Goal: Information Seeking & Learning: Learn about a topic

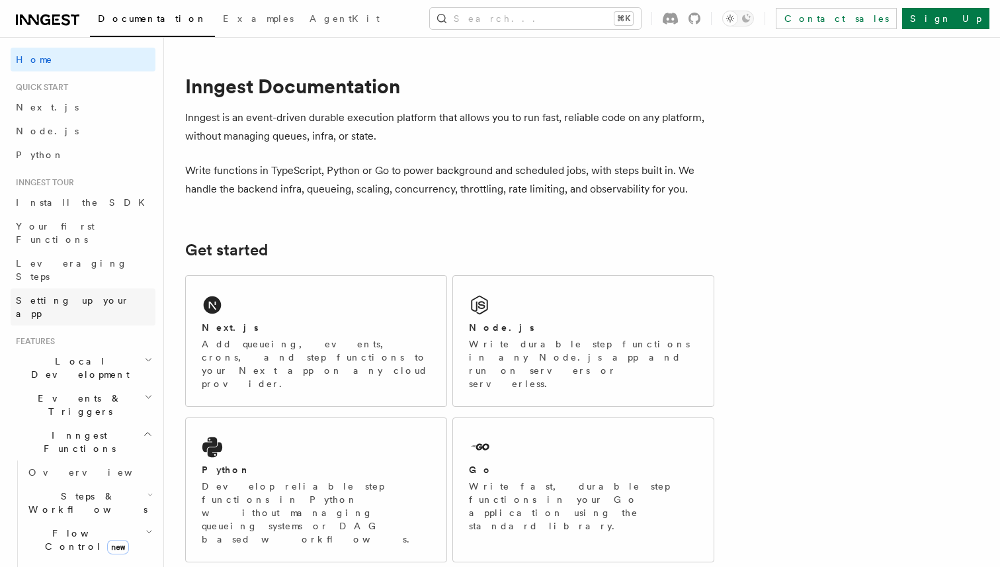
scroll to position [25, 0]
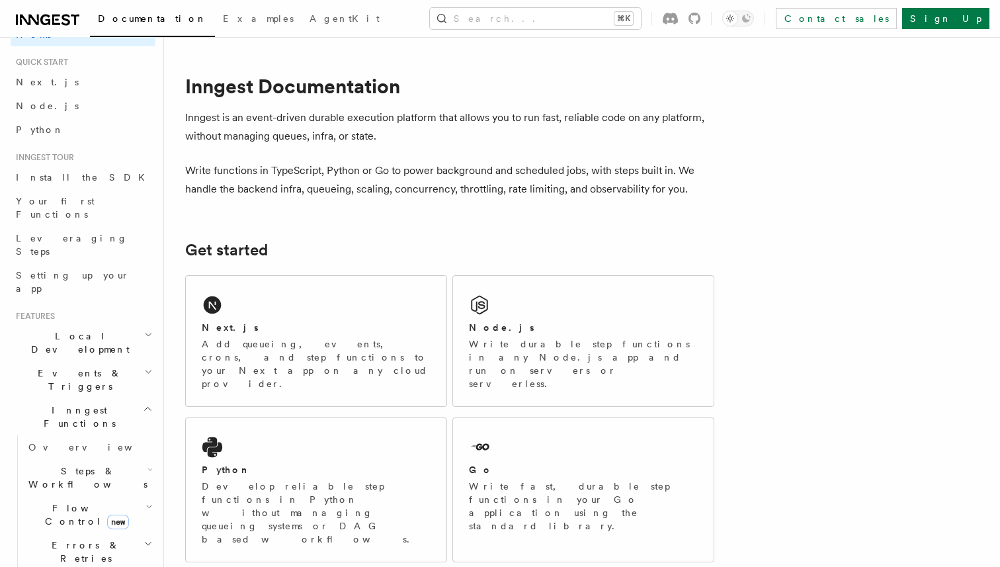
click at [69, 366] on span "Events & Triggers" at bounding box center [78, 379] width 134 height 26
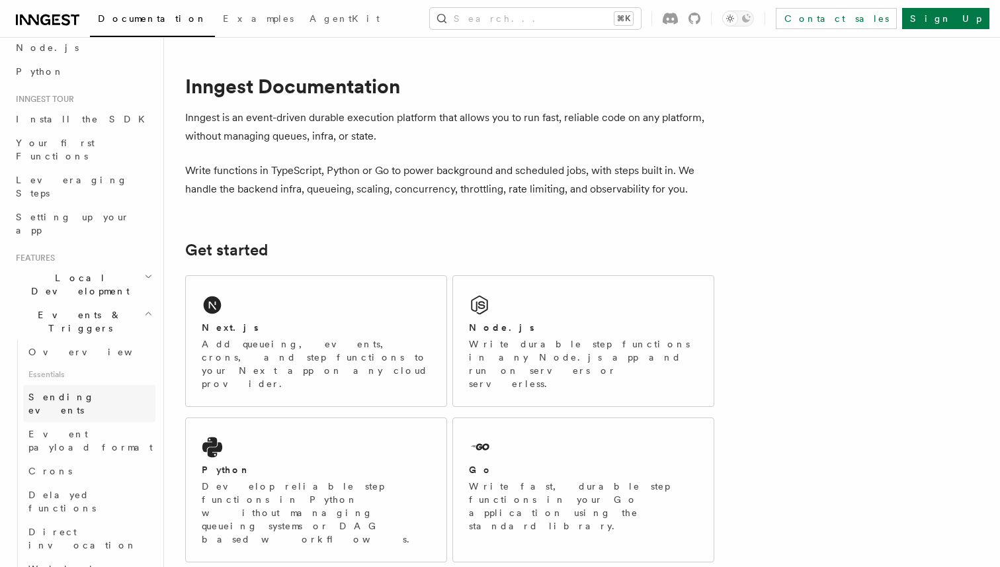
scroll to position [91, 0]
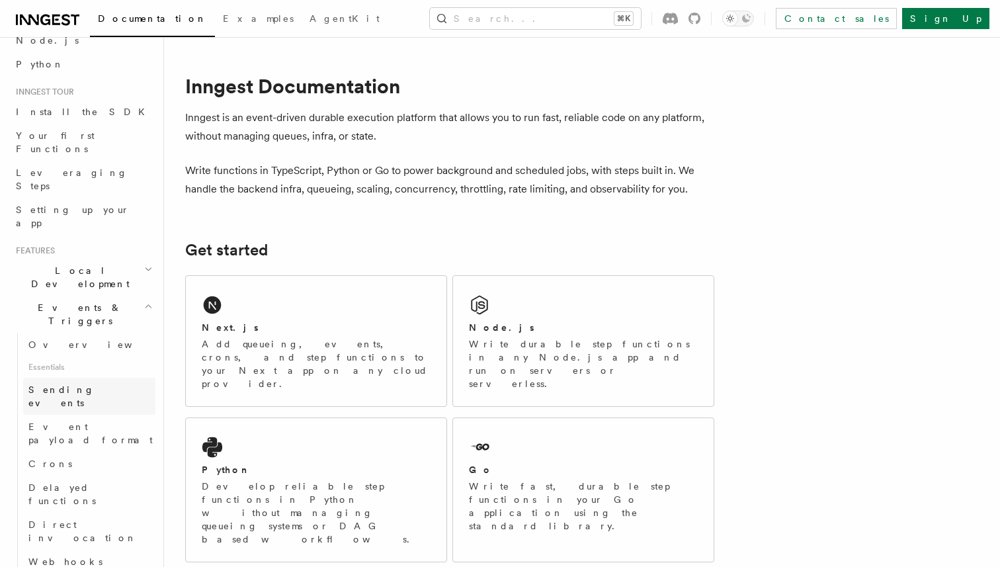
click at [81, 482] on span "Delayed functions" at bounding box center [61, 494] width 67 height 24
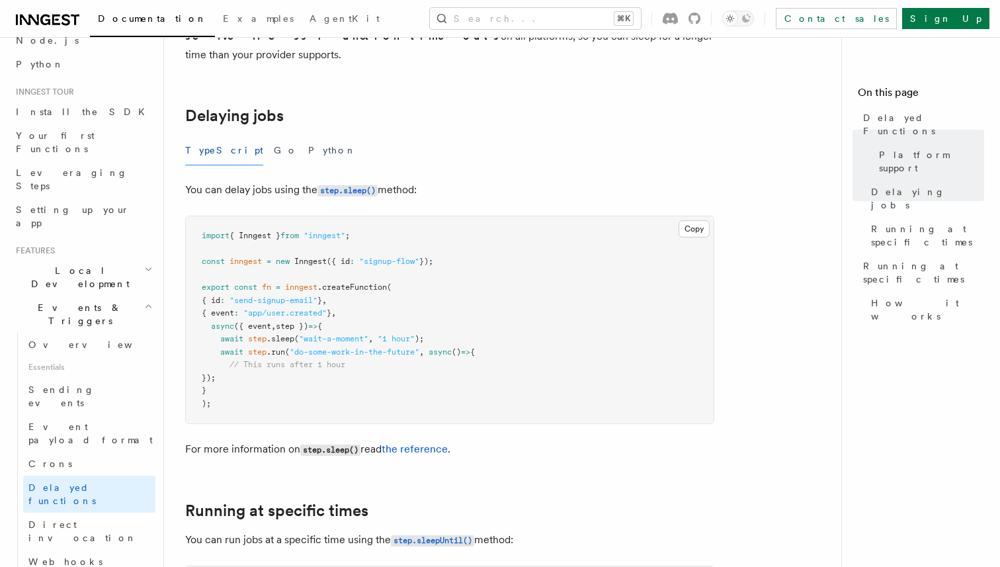
scroll to position [409, 0]
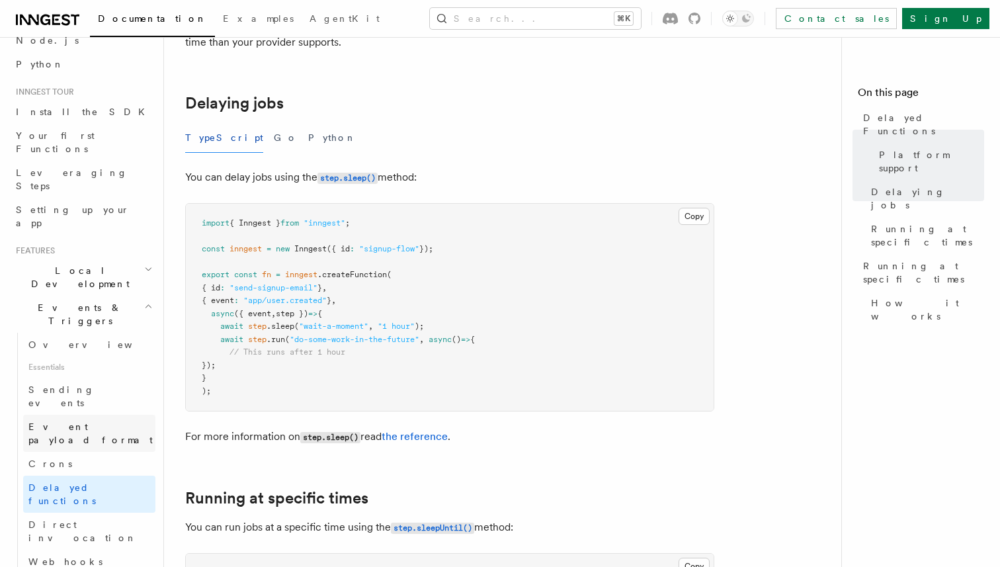
click at [73, 421] on span "Event payload format" at bounding box center [90, 433] width 124 height 24
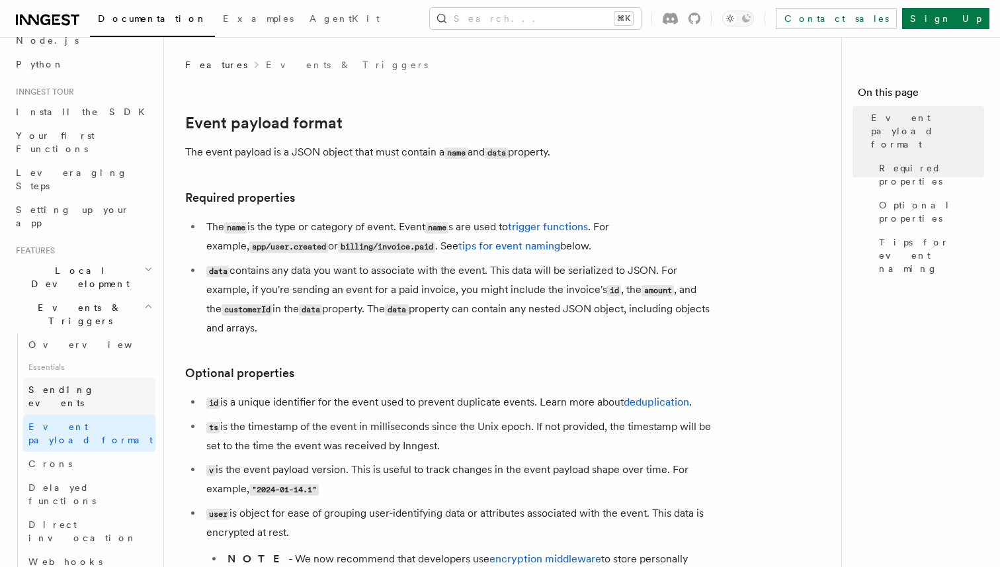
click at [92, 378] on link "Sending events" at bounding box center [89, 396] width 132 height 37
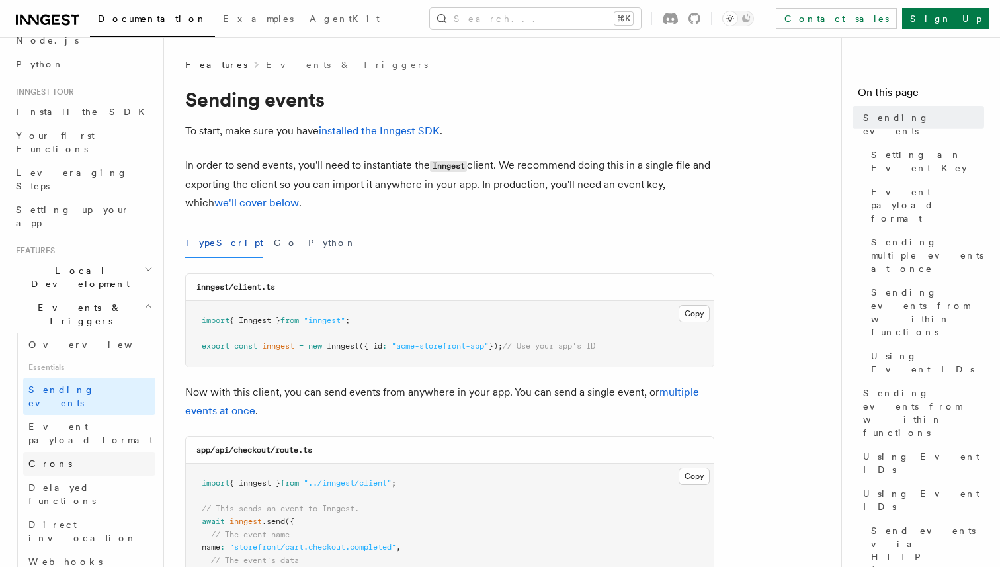
click at [81, 452] on link "Crons" at bounding box center [89, 464] width 132 height 24
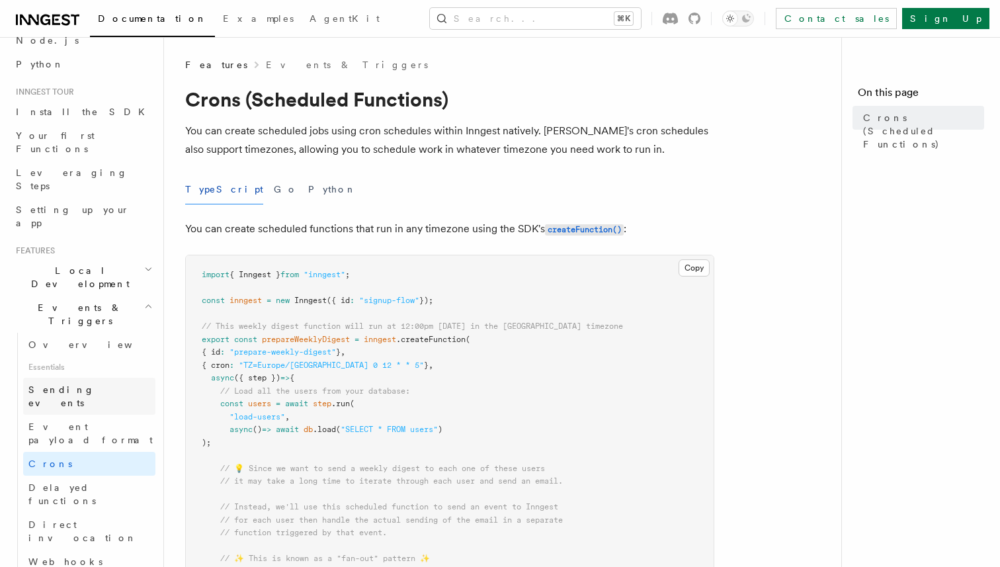
click at [94, 378] on link "Sending events" at bounding box center [89, 396] width 132 height 37
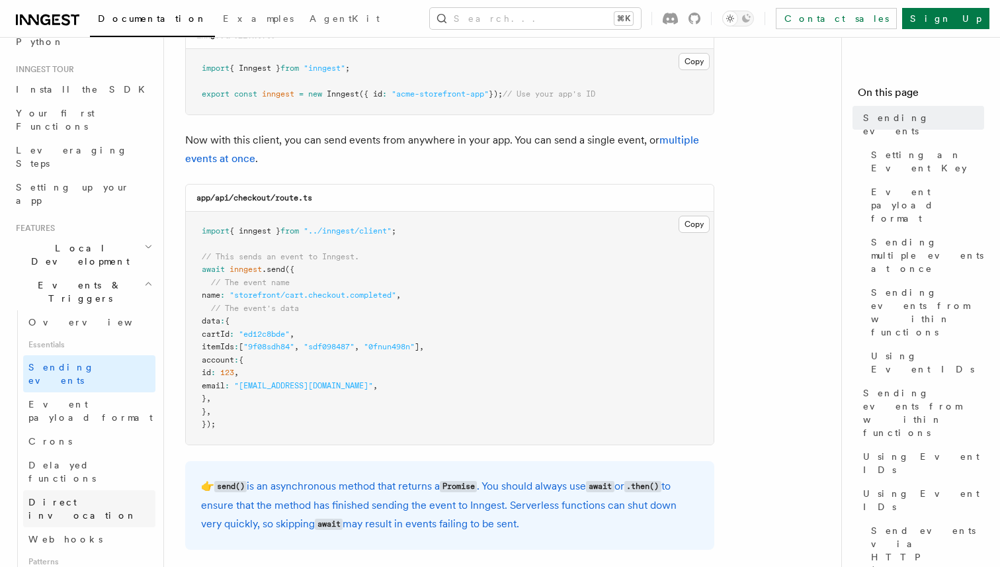
scroll to position [142, 0]
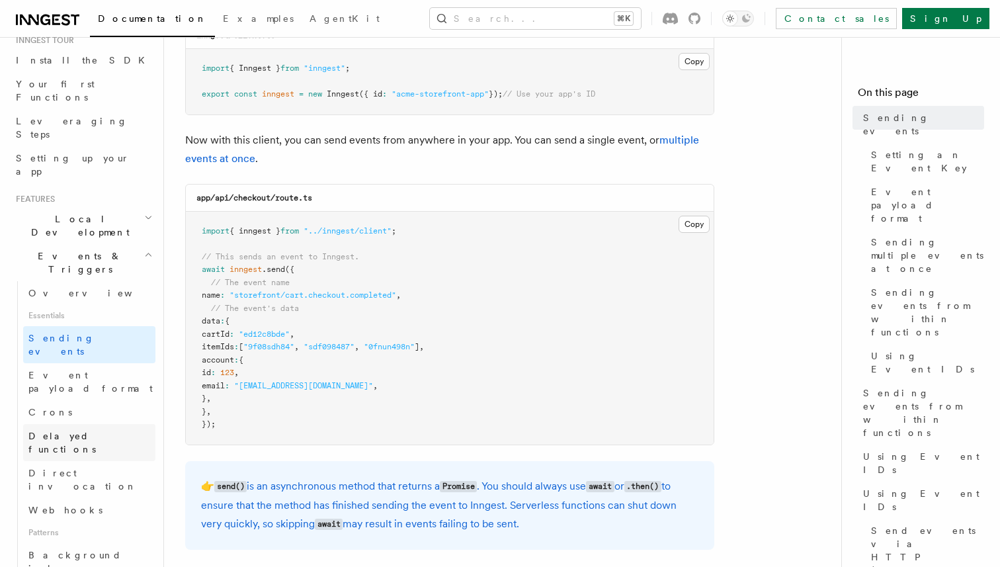
click at [89, 431] on span "Delayed functions" at bounding box center [61, 443] width 67 height 24
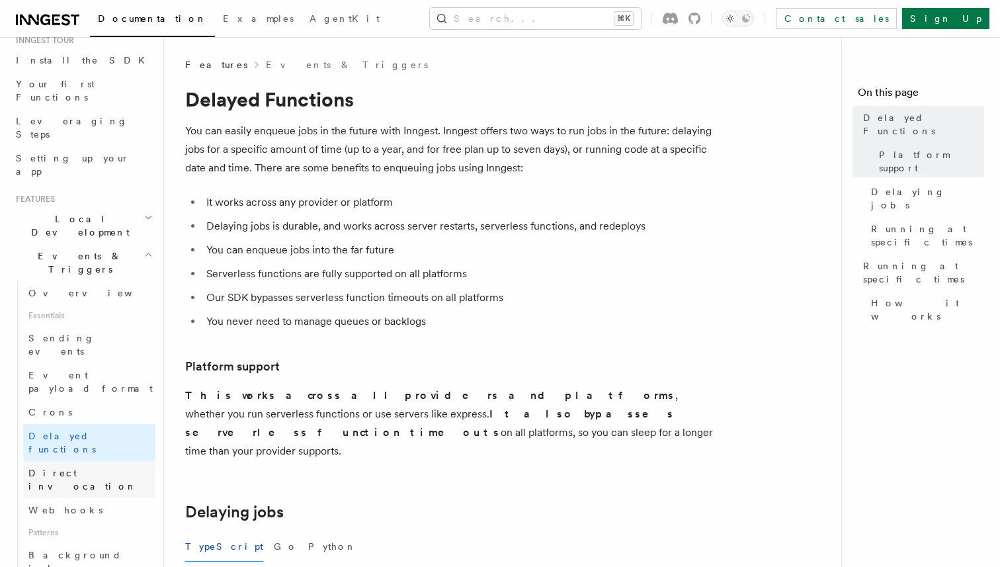
click at [85, 468] on span "Direct invocation" at bounding box center [82, 480] width 108 height 24
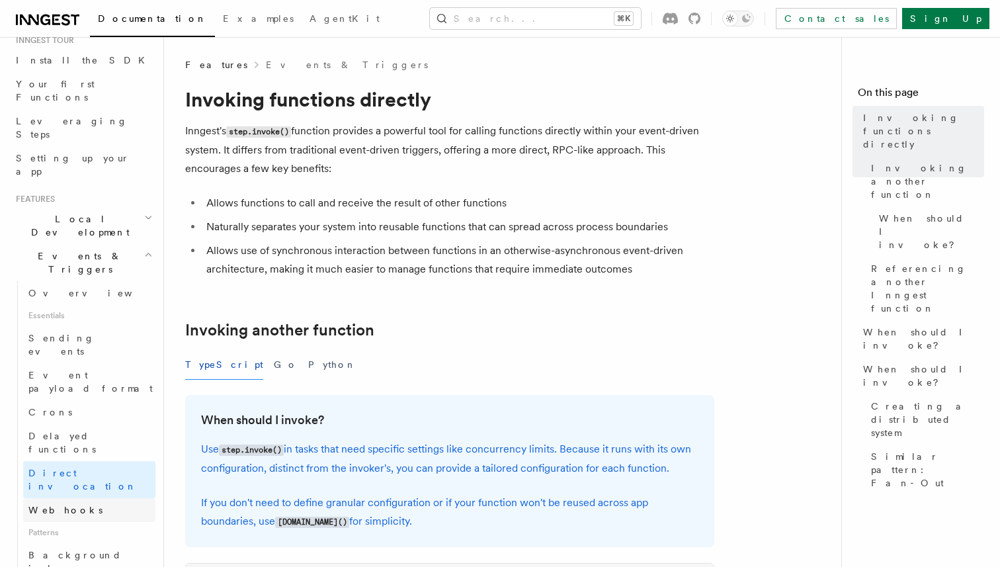
click at [89, 498] on link "Webhooks" at bounding box center [89, 510] width 132 height 24
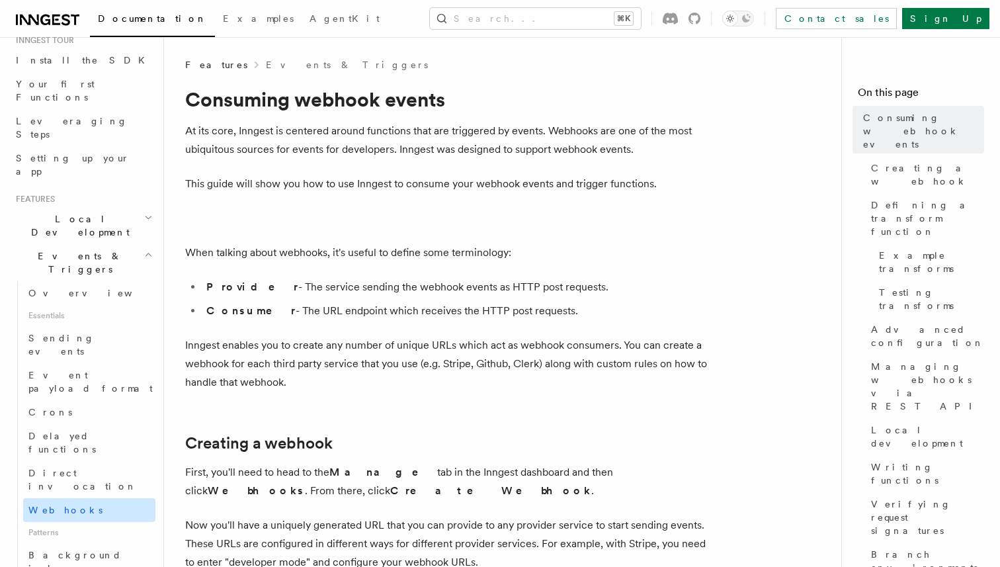
scroll to position [312, 0]
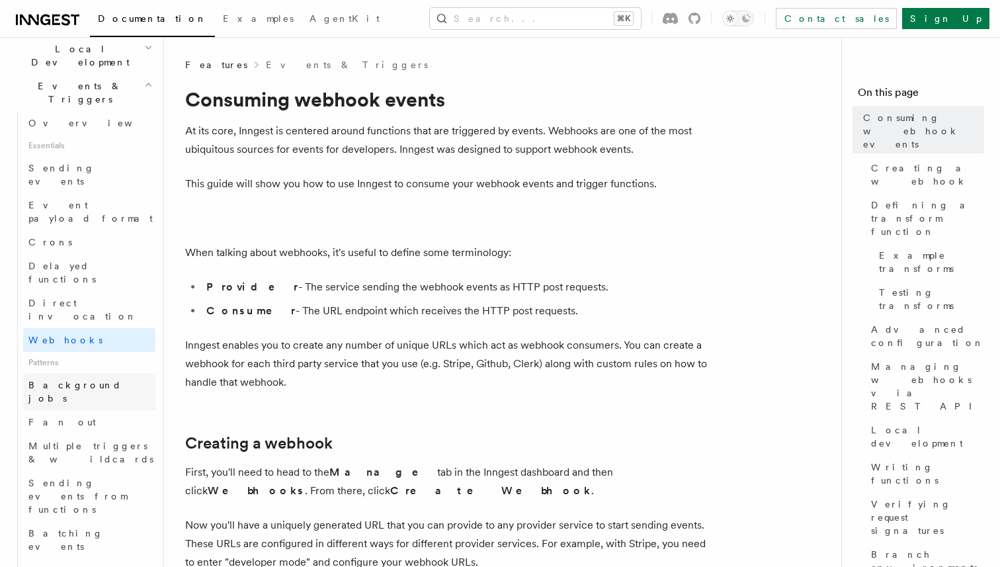
click at [88, 380] on span "Background jobs" at bounding box center [74, 392] width 93 height 24
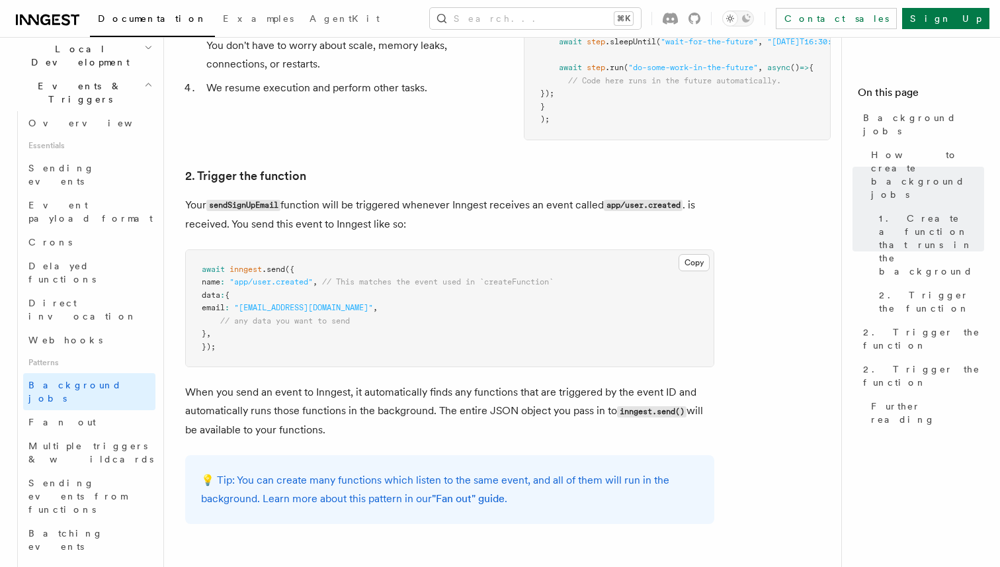
scroll to position [734, 0]
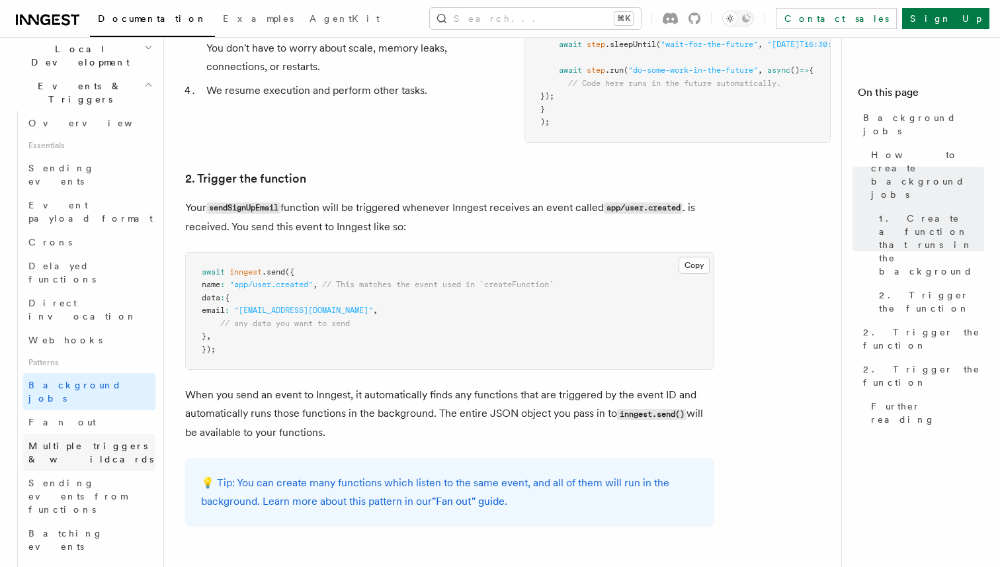
click at [93, 441] on span "Multiple triggers & wildcards" at bounding box center [90, 453] width 125 height 24
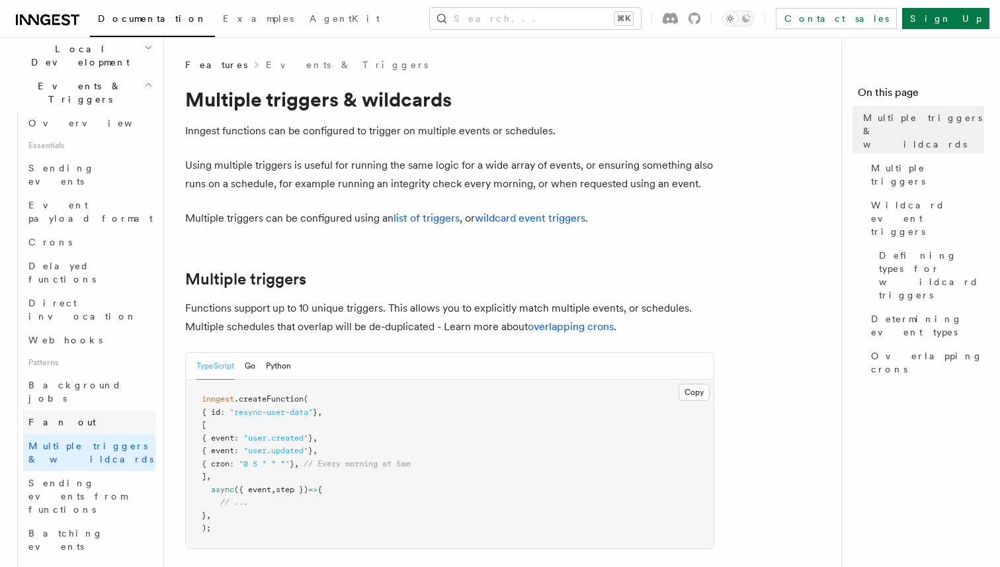
click at [83, 410] on link "Fan out" at bounding box center [89, 422] width 132 height 24
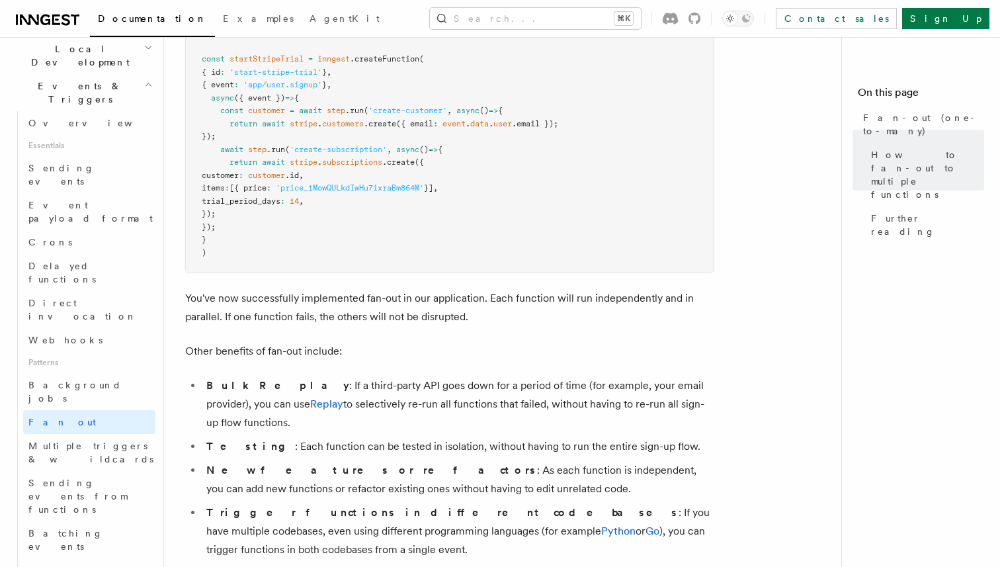
scroll to position [1693, 0]
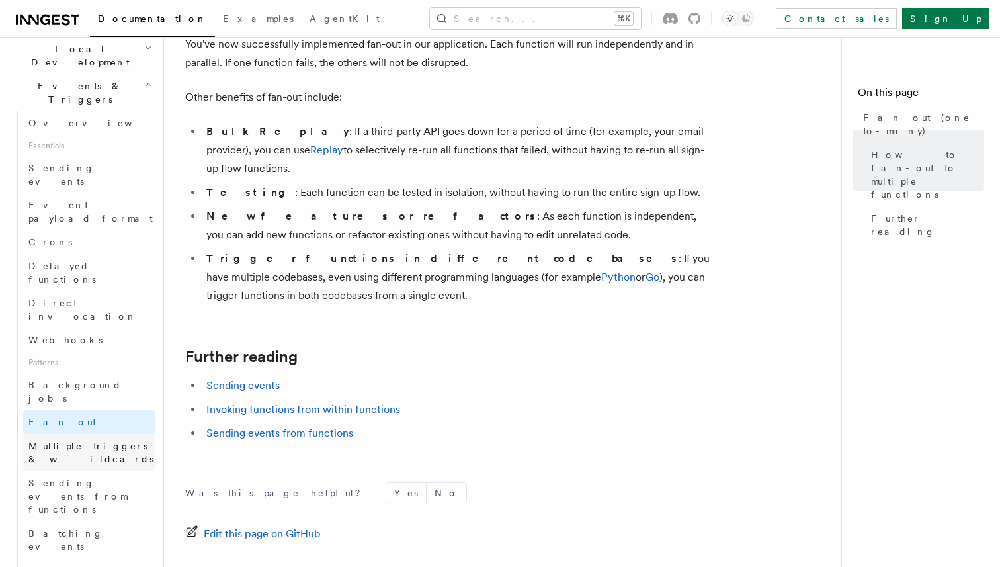
click at [75, 434] on link "Multiple triggers & wildcards" at bounding box center [89, 452] width 132 height 37
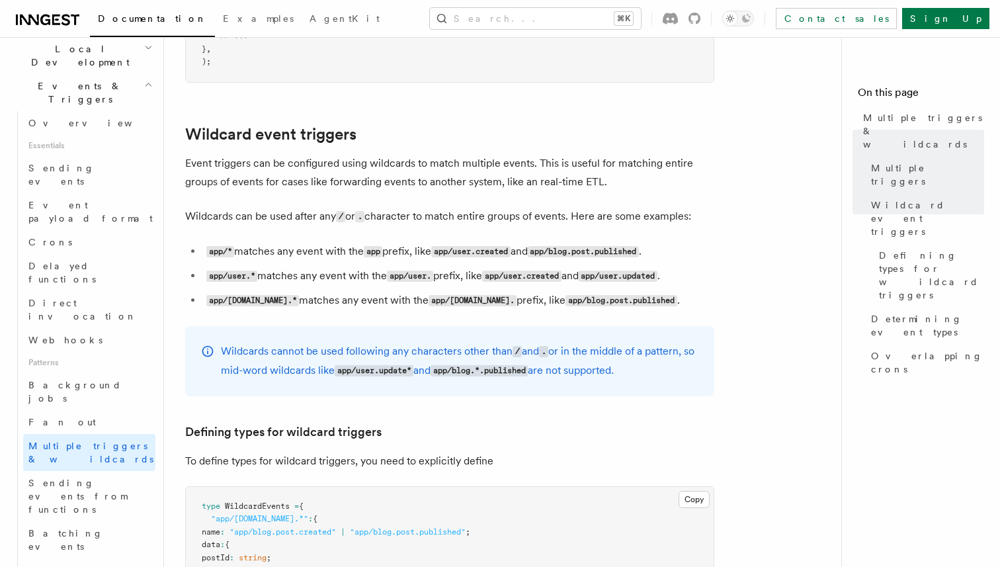
scroll to position [462, 0]
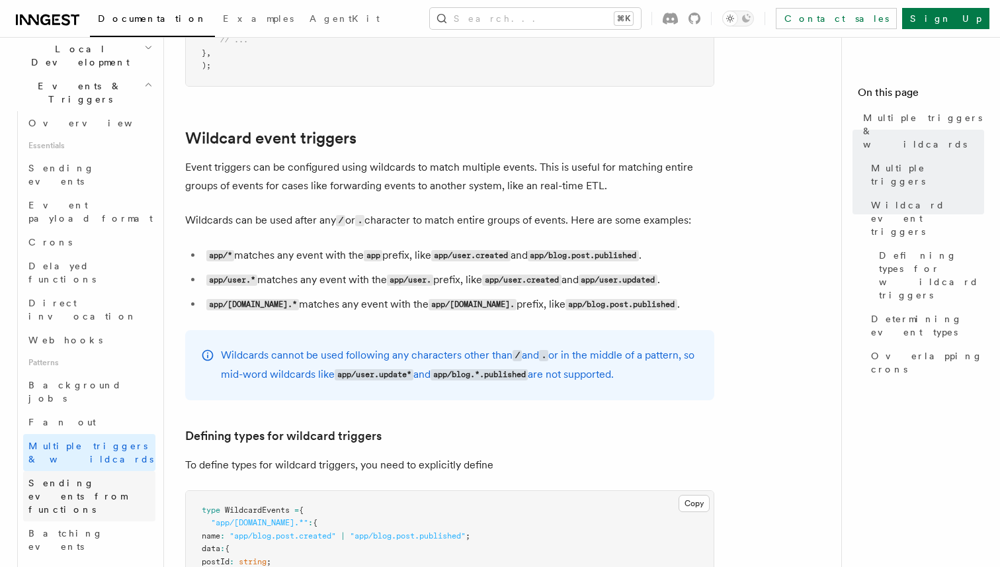
click at [127, 478] on span "Sending events from functions" at bounding box center [77, 496] width 99 height 37
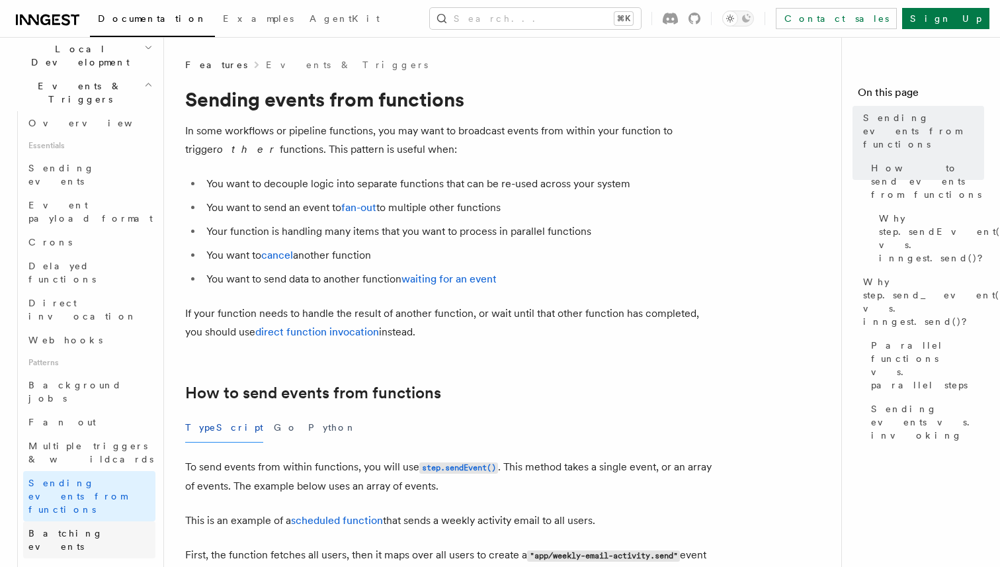
click at [116, 521] on link "Batching events" at bounding box center [89, 539] width 132 height 37
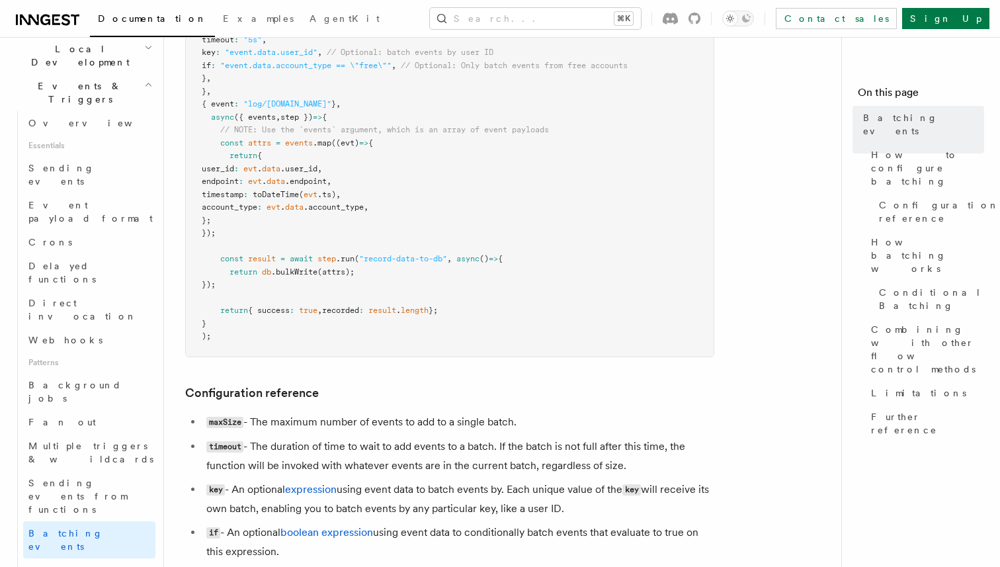
scroll to position [540, 0]
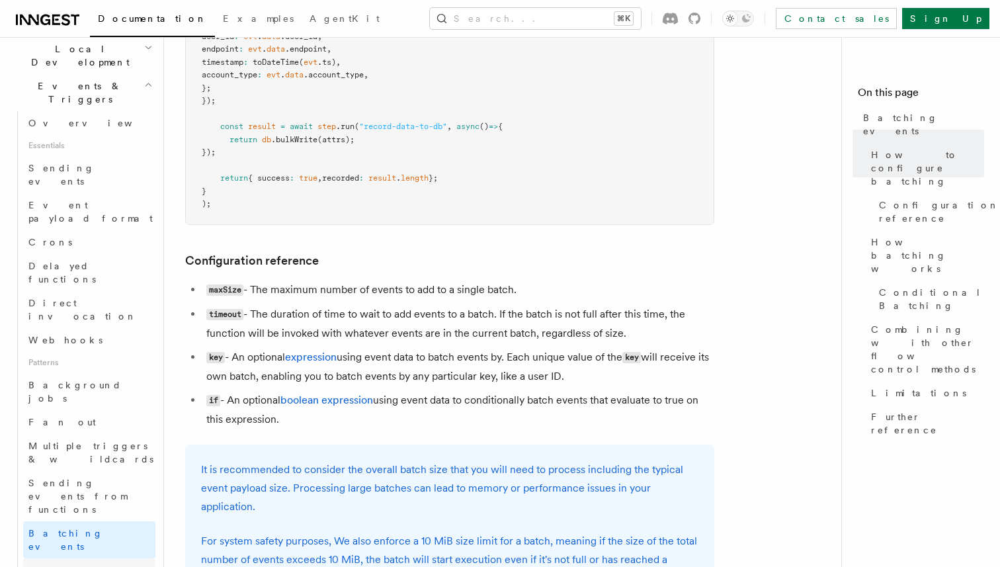
click at [122, 558] on link "Writing expression" at bounding box center [89, 576] width 132 height 37
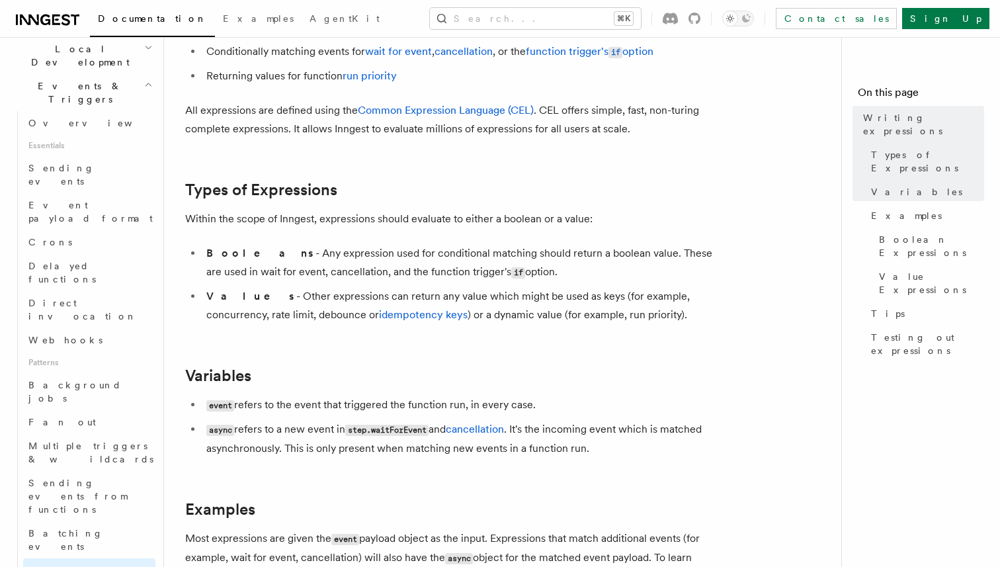
scroll to position [139, 0]
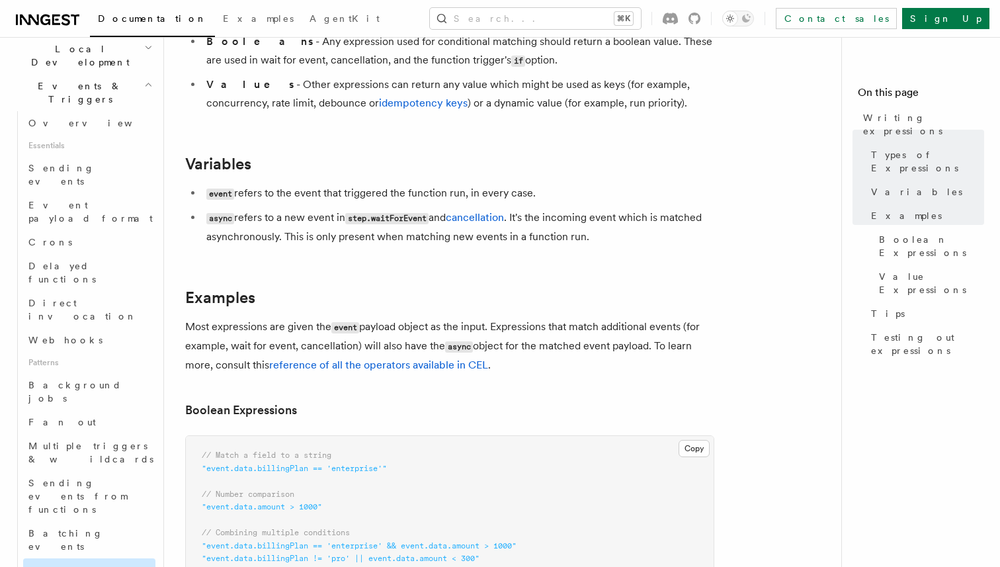
scroll to position [509, 0]
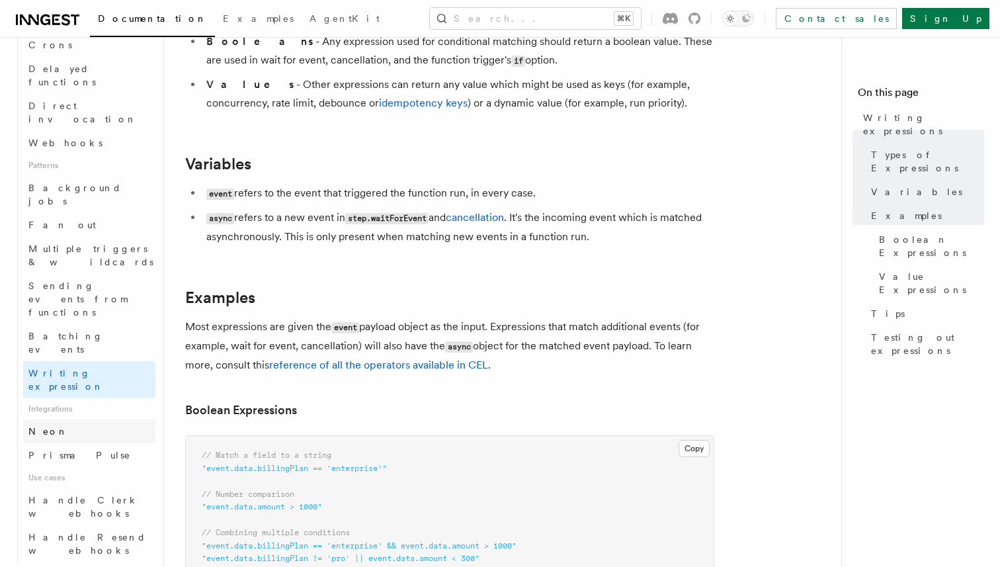
click at [65, 419] on link "Neon" at bounding box center [89, 431] width 132 height 24
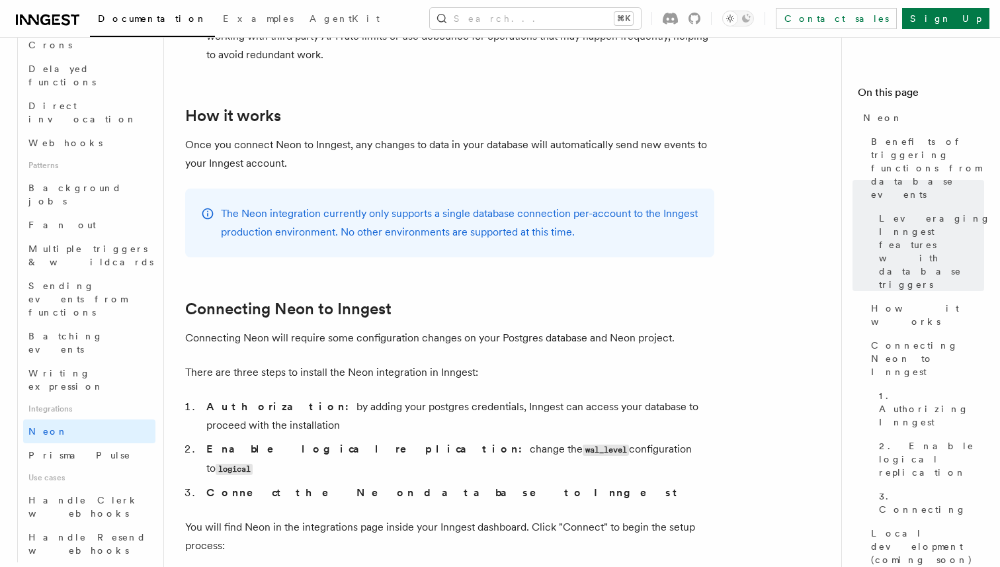
scroll to position [534, 0]
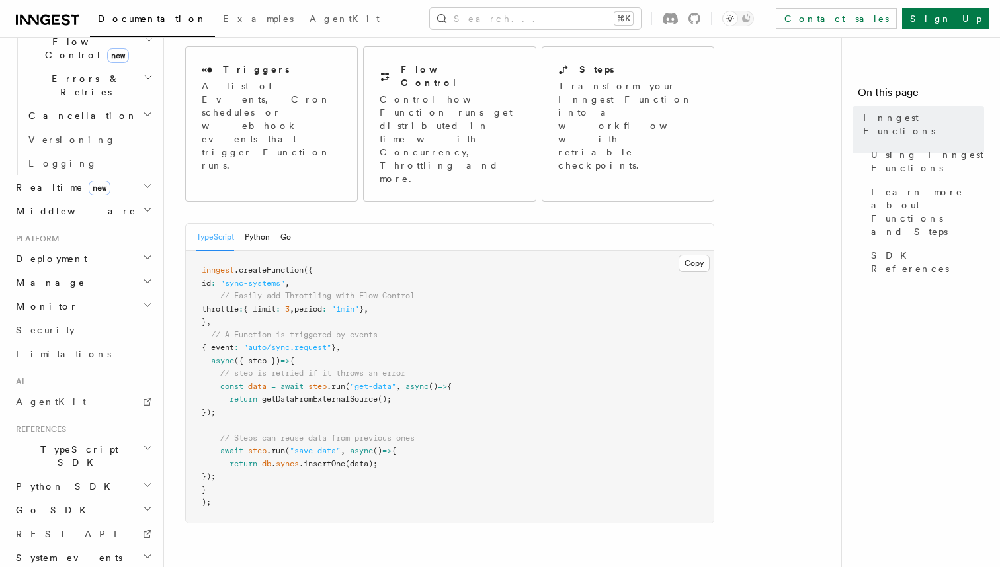
scroll to position [479, 0]
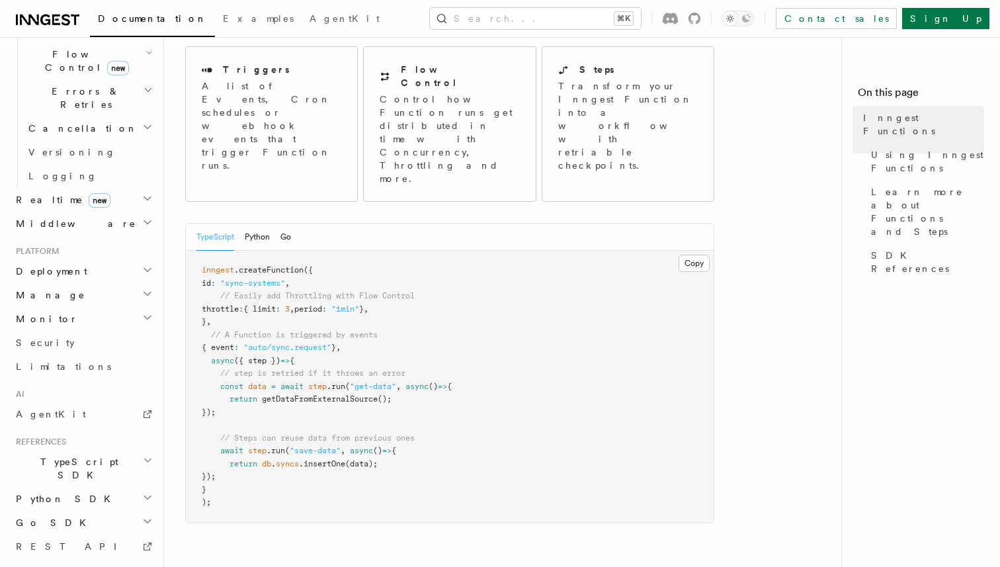
click at [117, 450] on h2 "TypeScript SDK" at bounding box center [83, 468] width 145 height 37
click at [83, 487] on link "Introduction" at bounding box center [89, 499] width 132 height 24
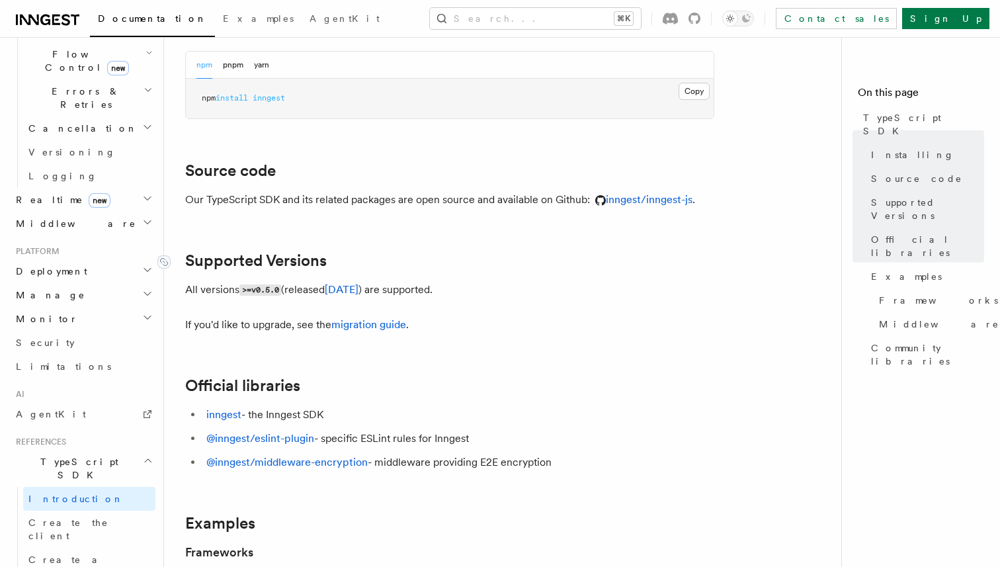
scroll to position [269, 0]
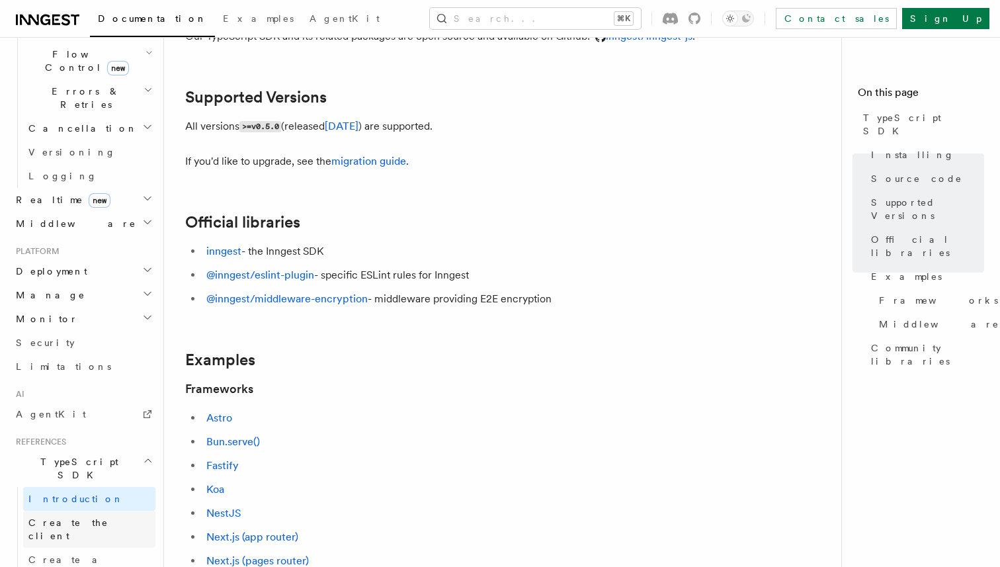
click at [91, 517] on span "Create the client" at bounding box center [68, 529] width 80 height 24
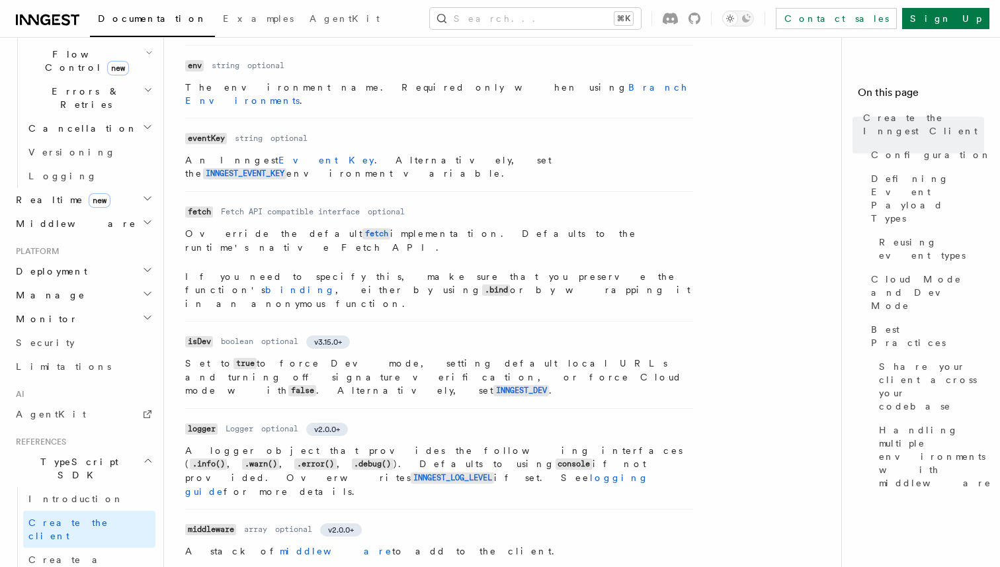
scroll to position [508, 0]
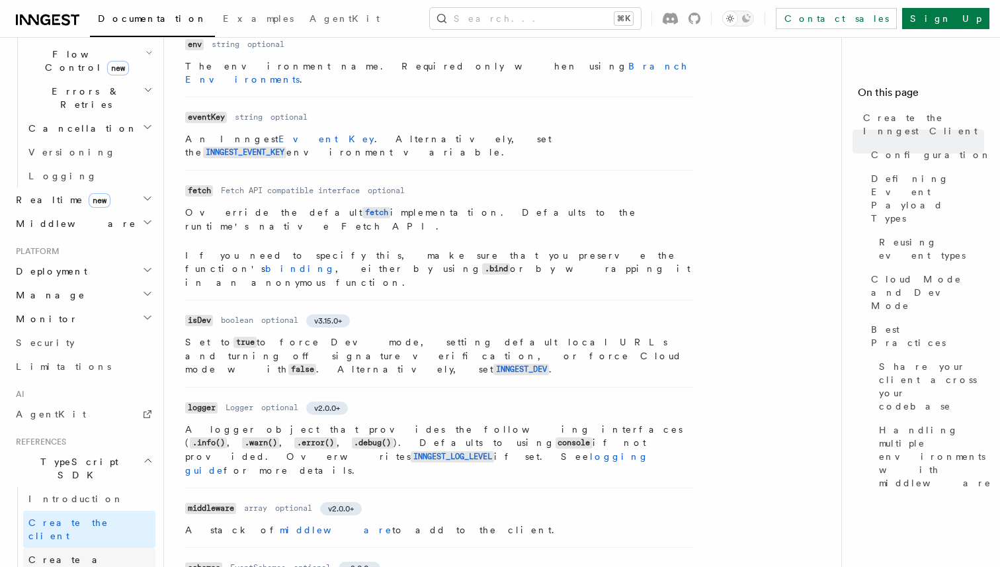
click at [98, 554] on span "Create a function" at bounding box center [67, 566] width 79 height 24
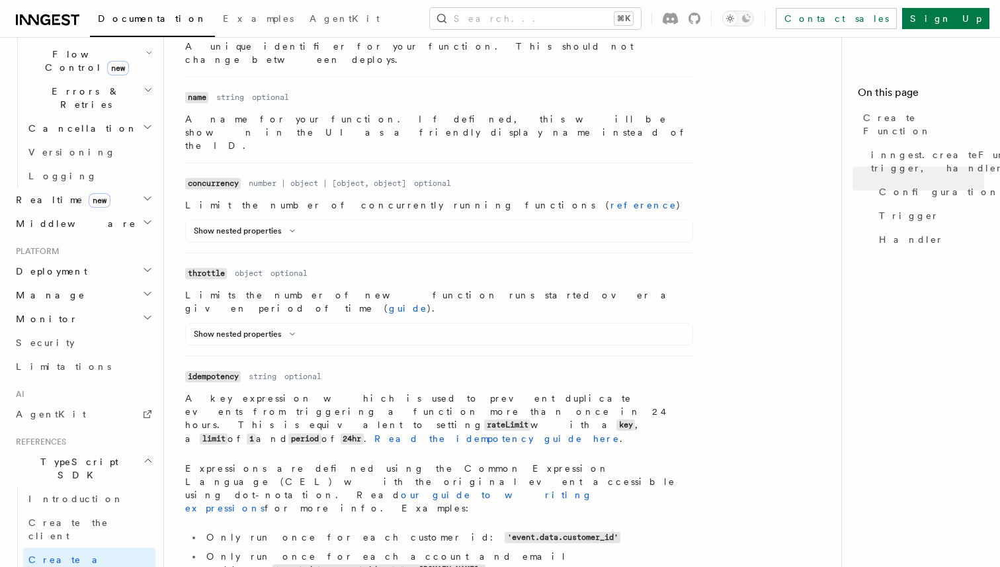
scroll to position [429, 0]
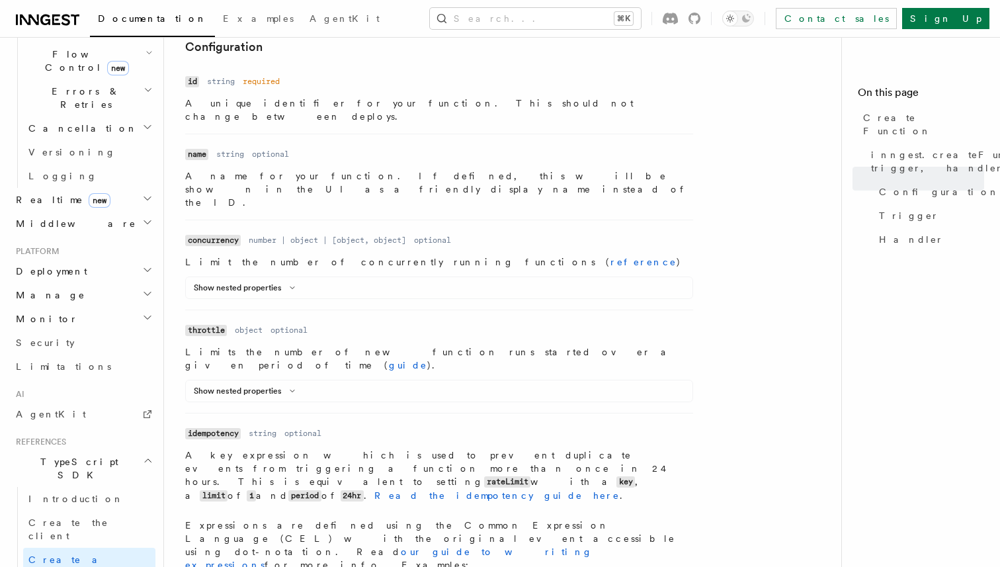
click at [206, 428] on code "idempotency" at bounding box center [213, 433] width 56 height 11
copy code "idempotency"
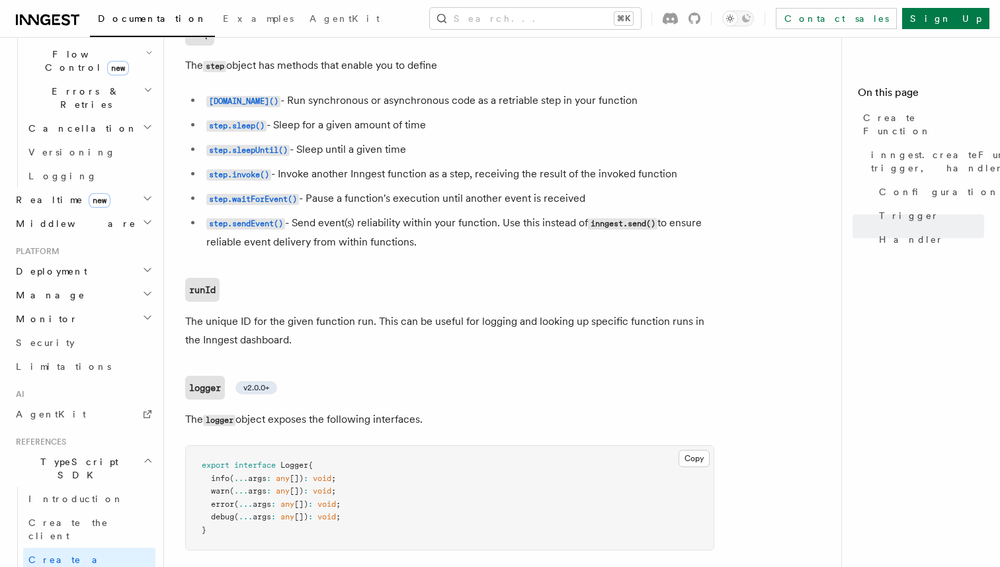
scroll to position [2981, 0]
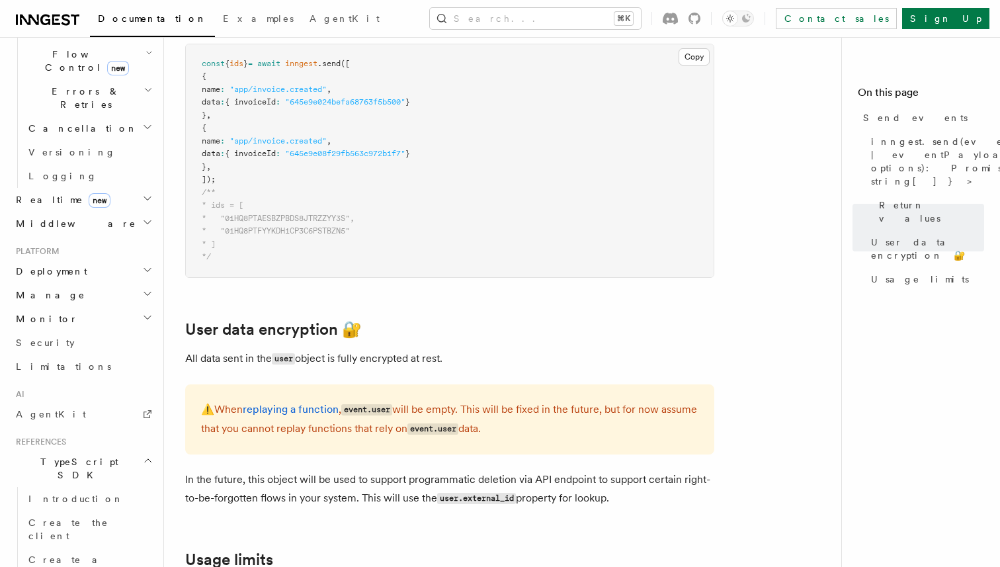
scroll to position [556, 0]
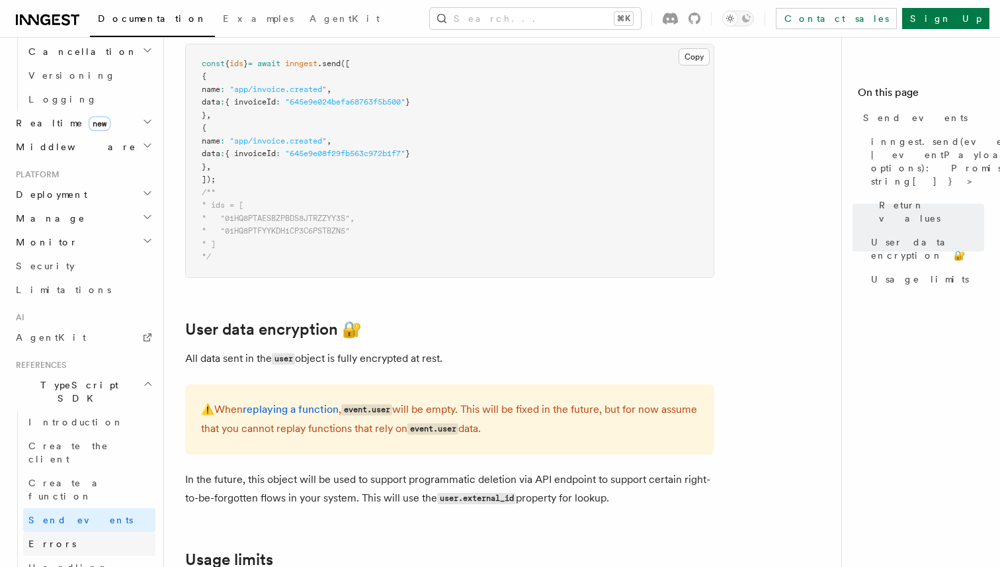
click at [95, 532] on link "Errors" at bounding box center [89, 544] width 132 height 24
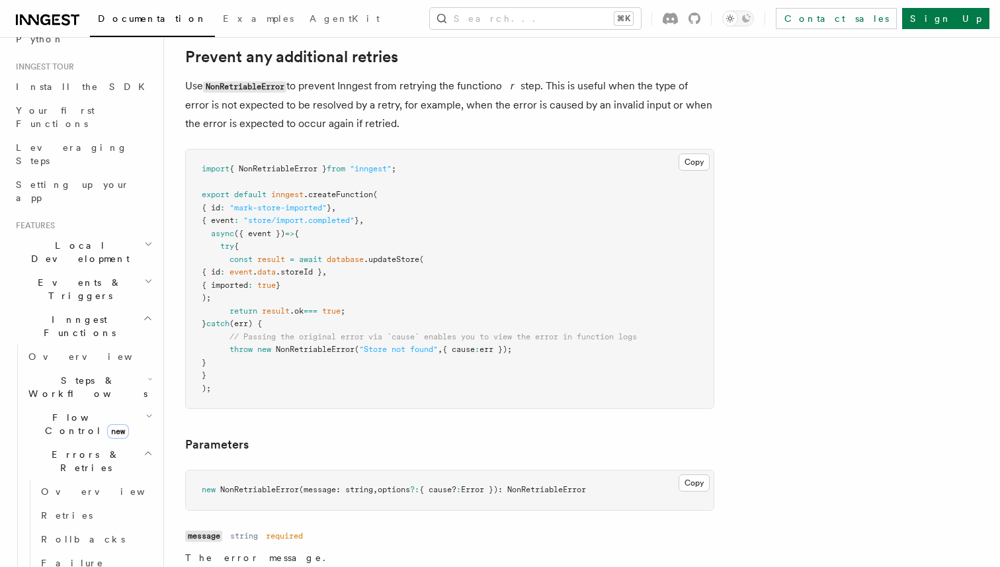
scroll to position [251, 0]
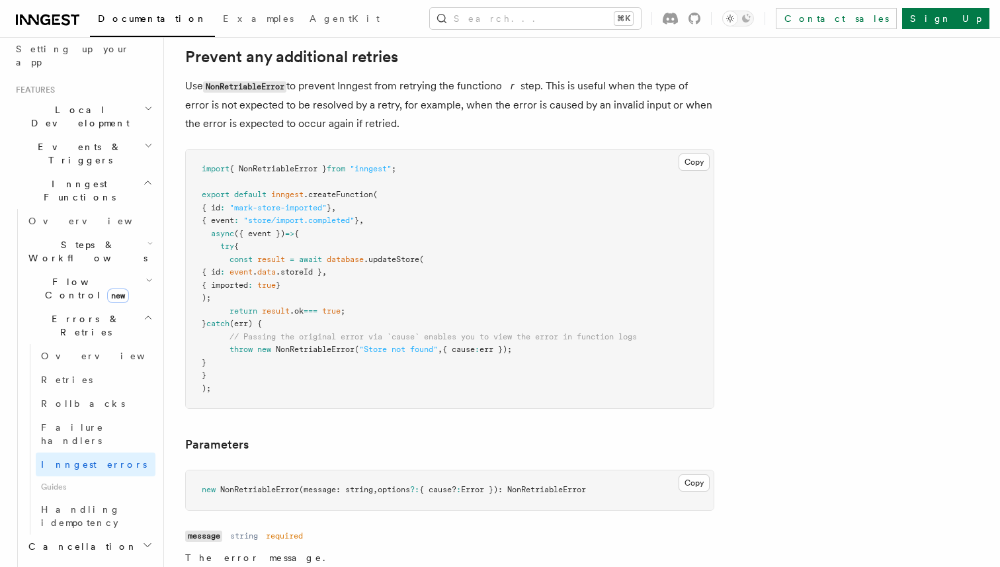
click at [132, 534] on h2 "Cancellation" at bounding box center [89, 546] width 132 height 24
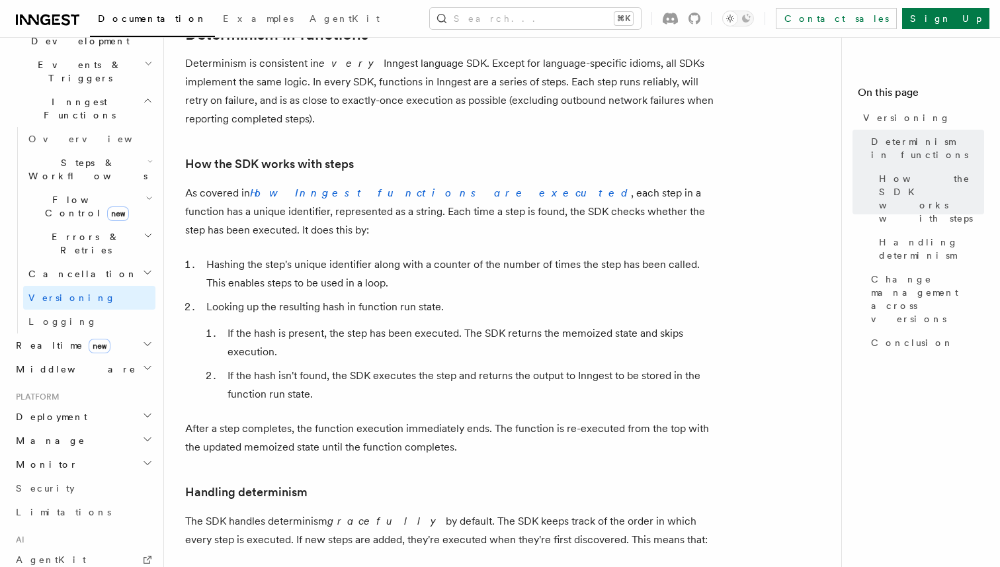
scroll to position [280, 0]
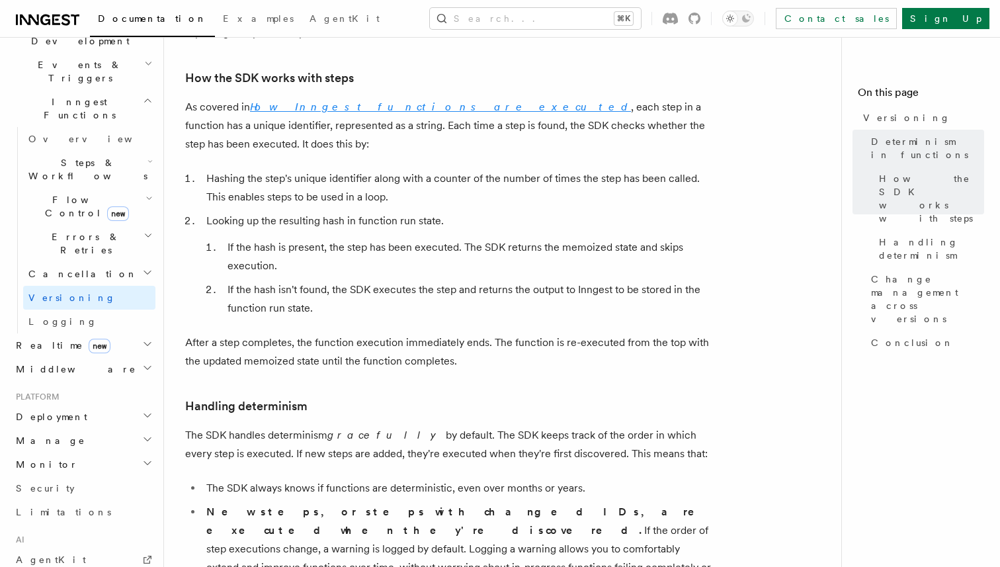
click at [402, 105] on em "How Inngest functions are executed" at bounding box center [440, 107] width 381 height 13
click at [168, 78] on icon at bounding box center [163, 79] width 13 height 13
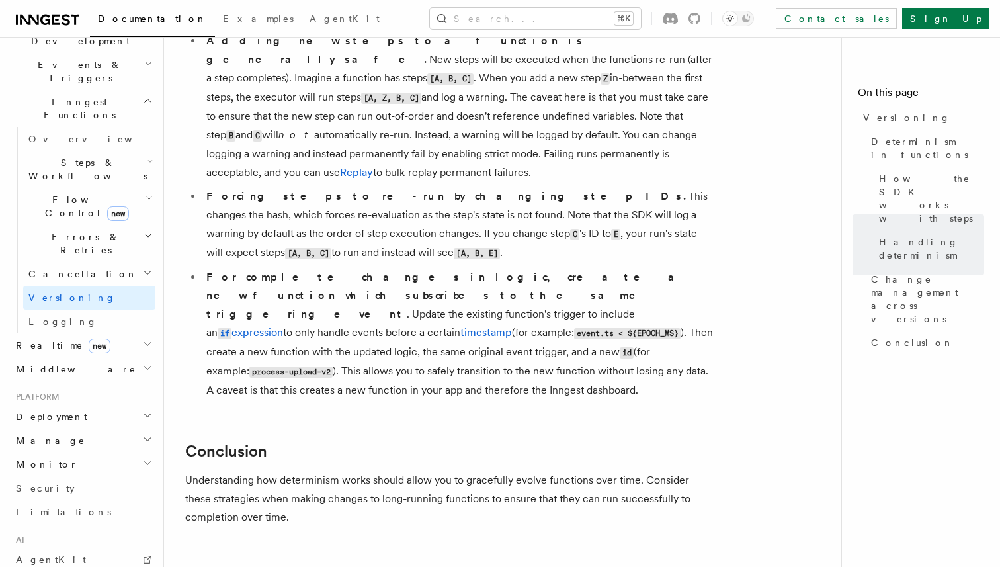
scroll to position [1082, 0]
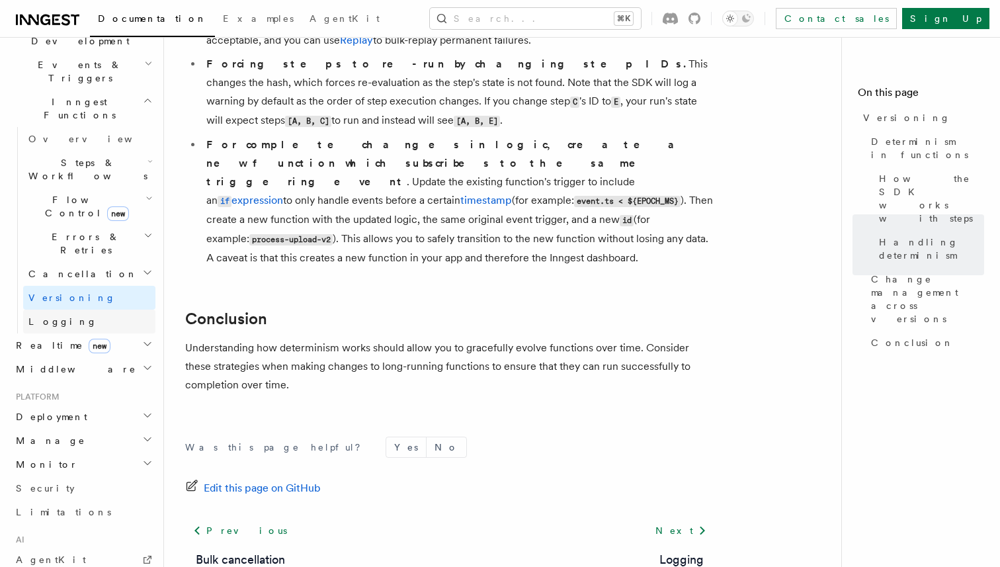
click at [93, 310] on link "Logging" at bounding box center [89, 322] width 132 height 24
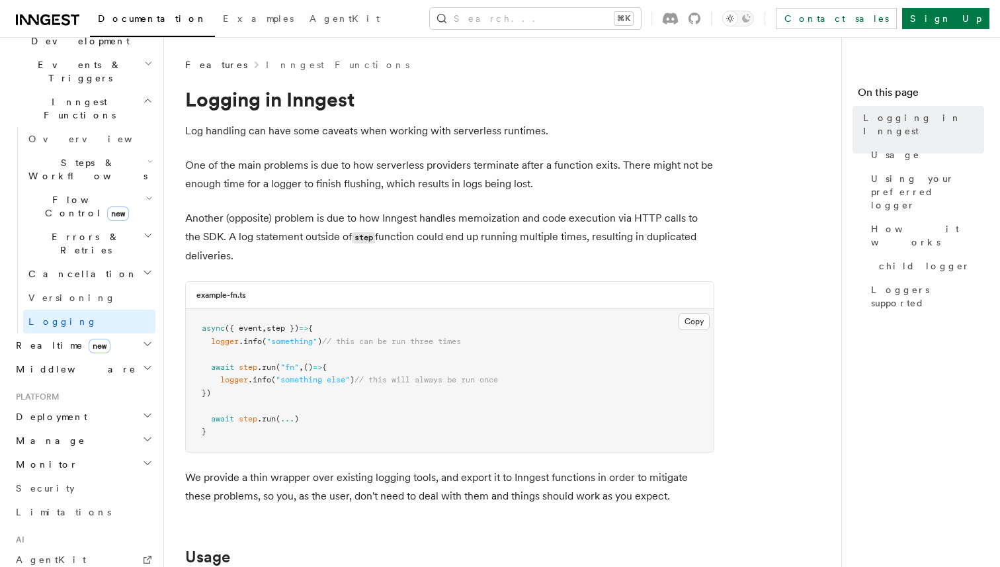
click at [114, 333] on h2 "Realtime new" at bounding box center [83, 345] width 145 height 24
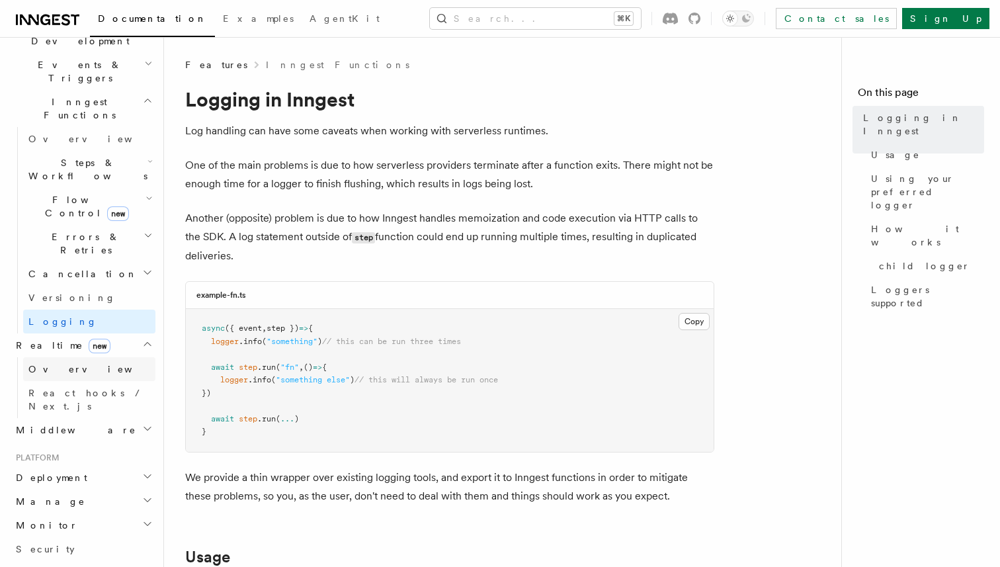
click at [114, 357] on link "Overview" at bounding box center [89, 369] width 132 height 24
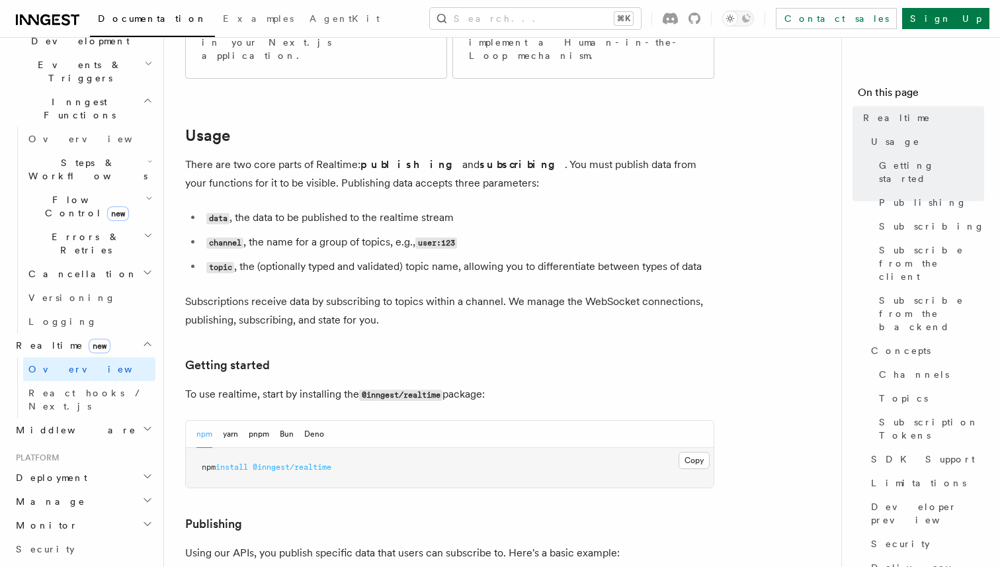
scroll to position [415, 0]
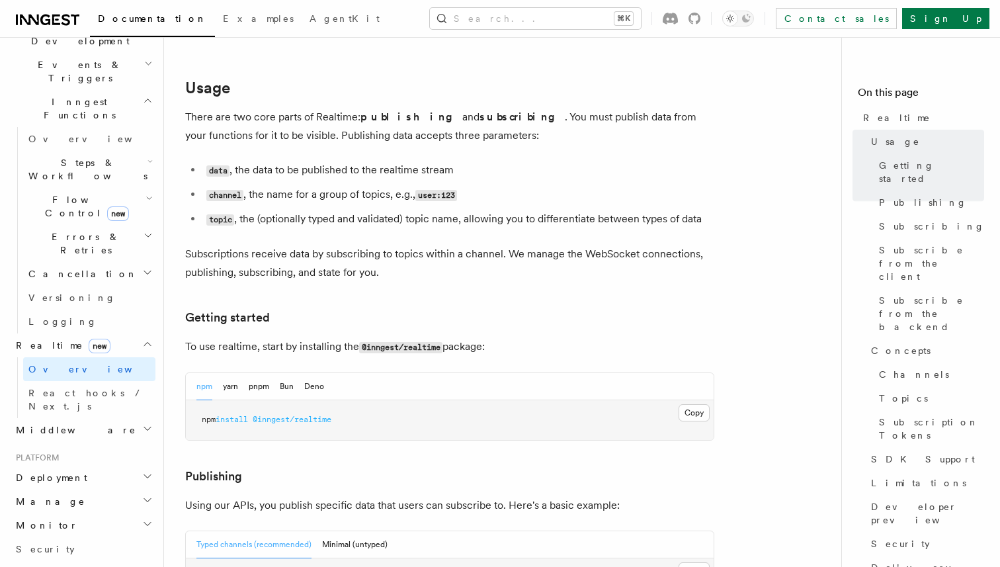
click at [118, 418] on h2 "Middleware" at bounding box center [83, 430] width 145 height 24
click at [107, 442] on link "Overview" at bounding box center [89, 454] width 132 height 24
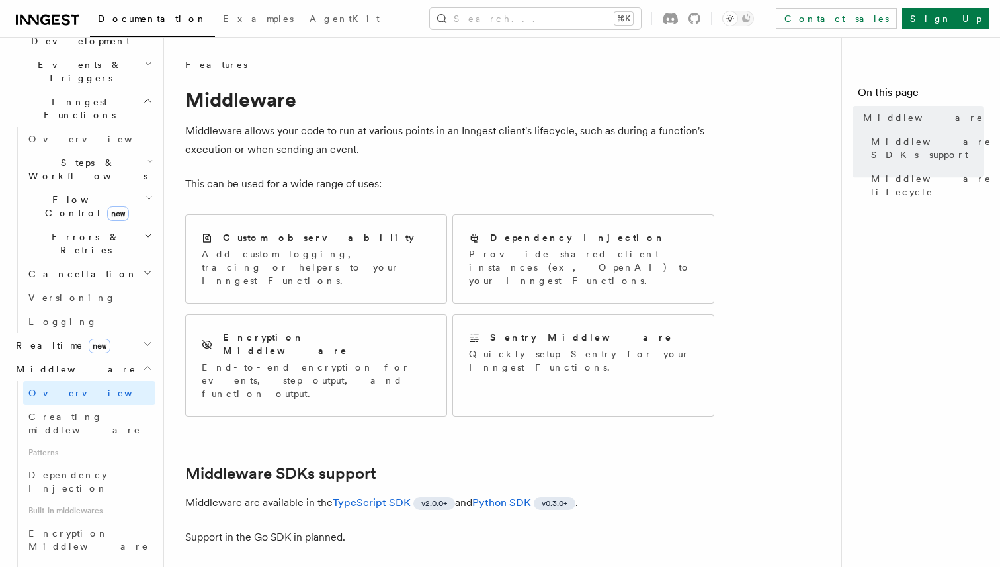
scroll to position [377, 0]
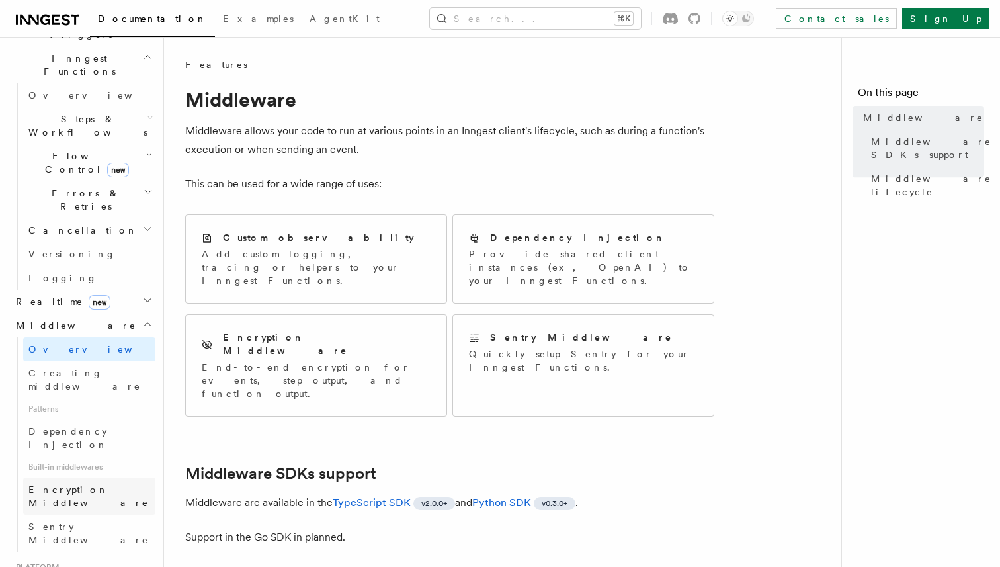
click at [103, 483] on span "Encryption Middleware" at bounding box center [91, 496] width 127 height 26
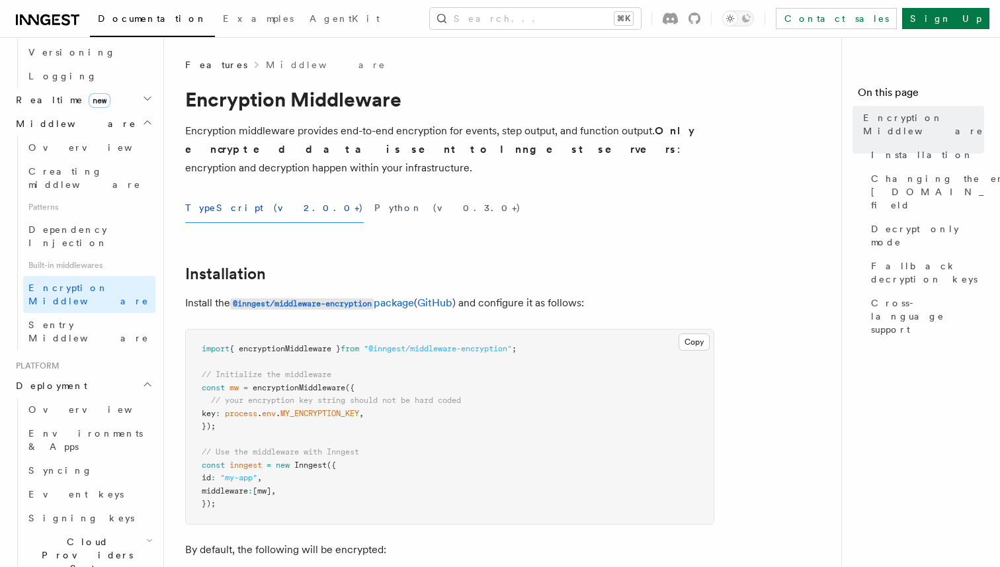
scroll to position [867, 0]
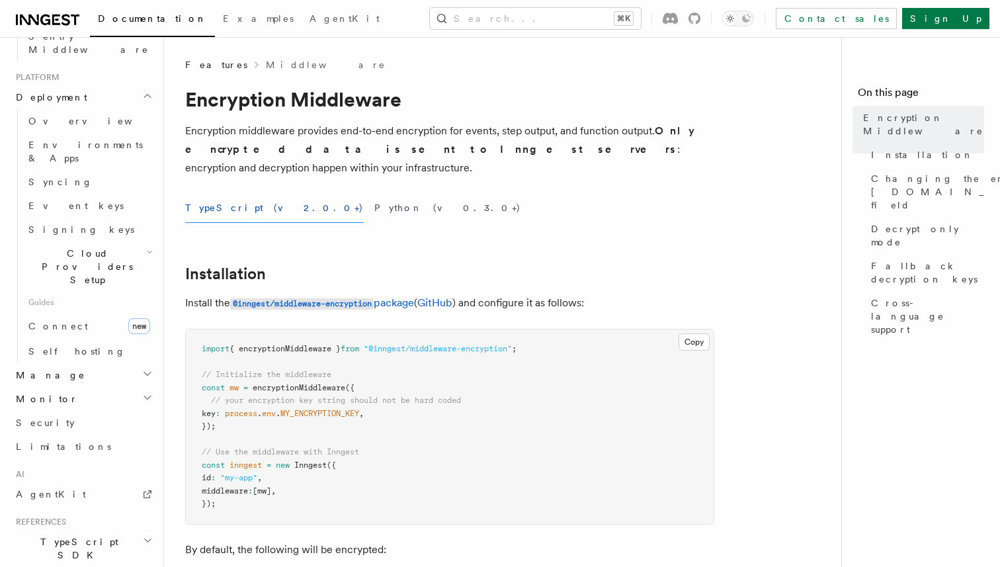
click at [95, 530] on h2 "TypeScript SDK" at bounding box center [83, 548] width 145 height 37
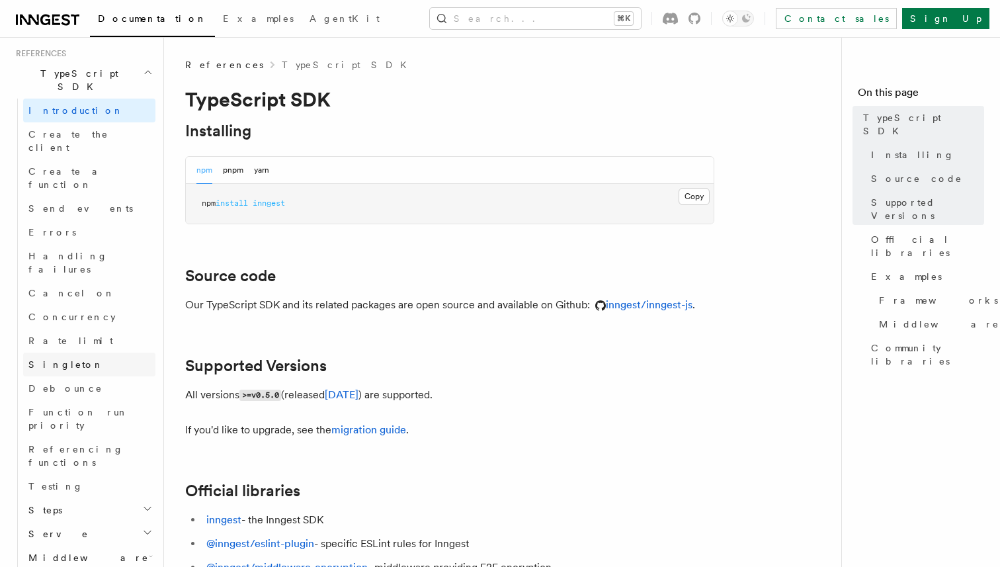
click at [77, 353] on link "Singleton" at bounding box center [89, 365] width 132 height 24
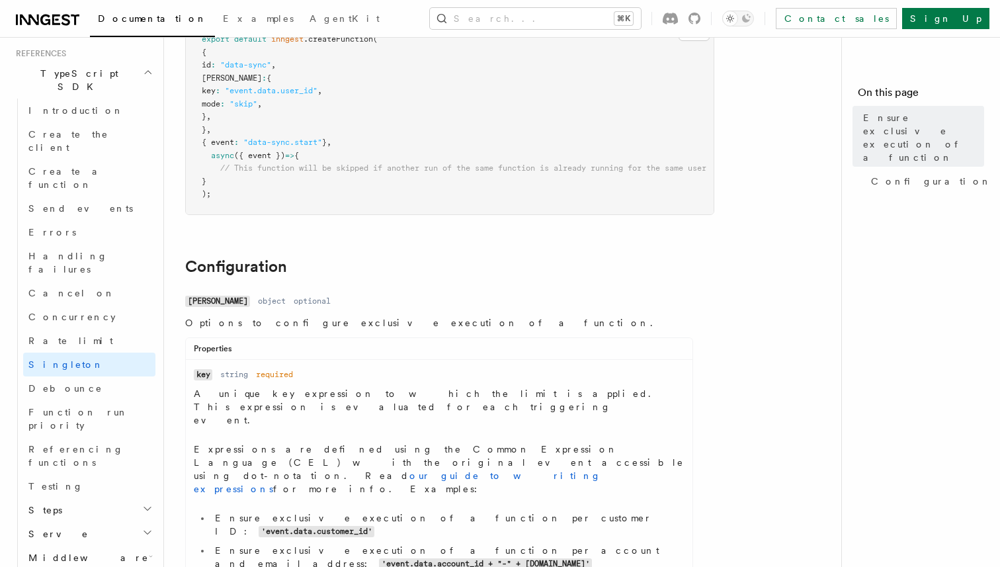
scroll to position [235, 0]
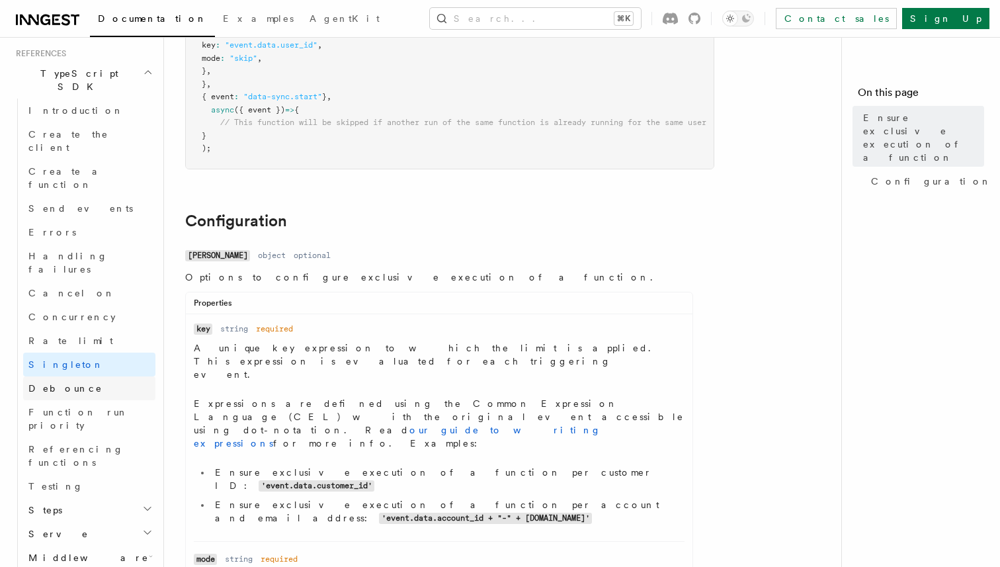
click at [79, 376] on link "Debounce" at bounding box center [89, 388] width 132 height 24
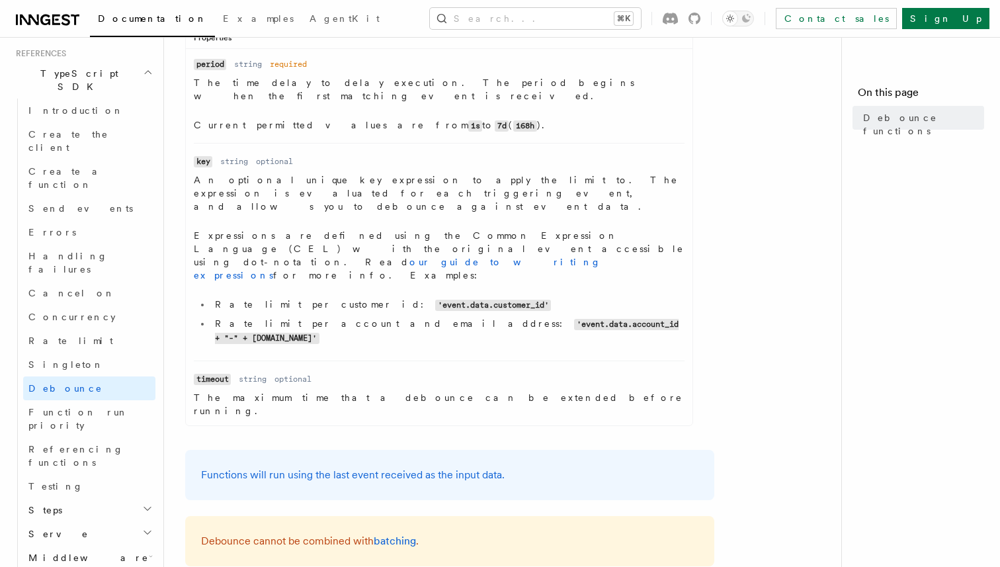
scroll to position [515, 0]
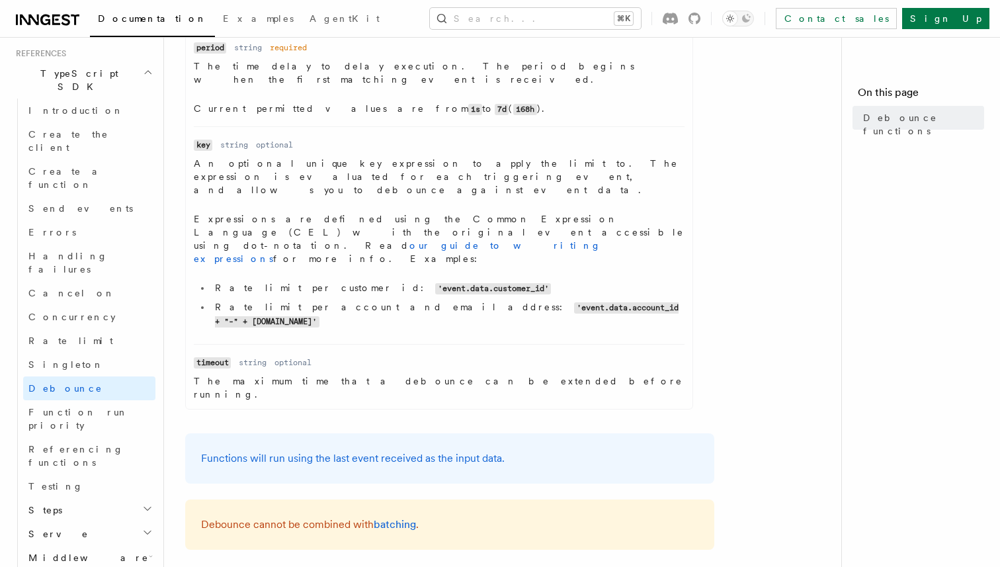
click at [149, 503] on icon "button" at bounding box center [147, 508] width 11 height 11
click at [91, 329] on link "Rate limit" at bounding box center [89, 341] width 132 height 24
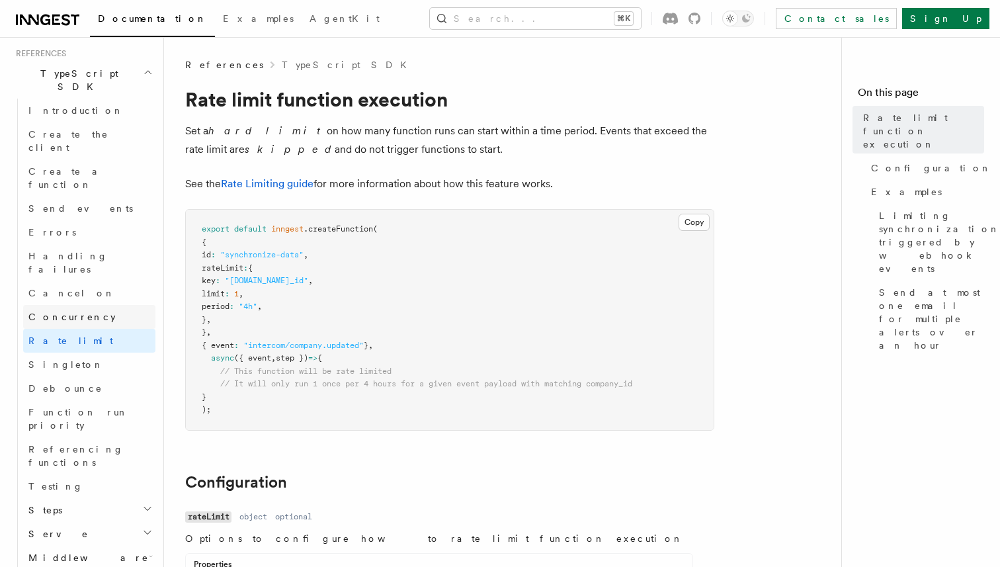
click at [80, 312] on span "Concurrency" at bounding box center [71, 317] width 87 height 11
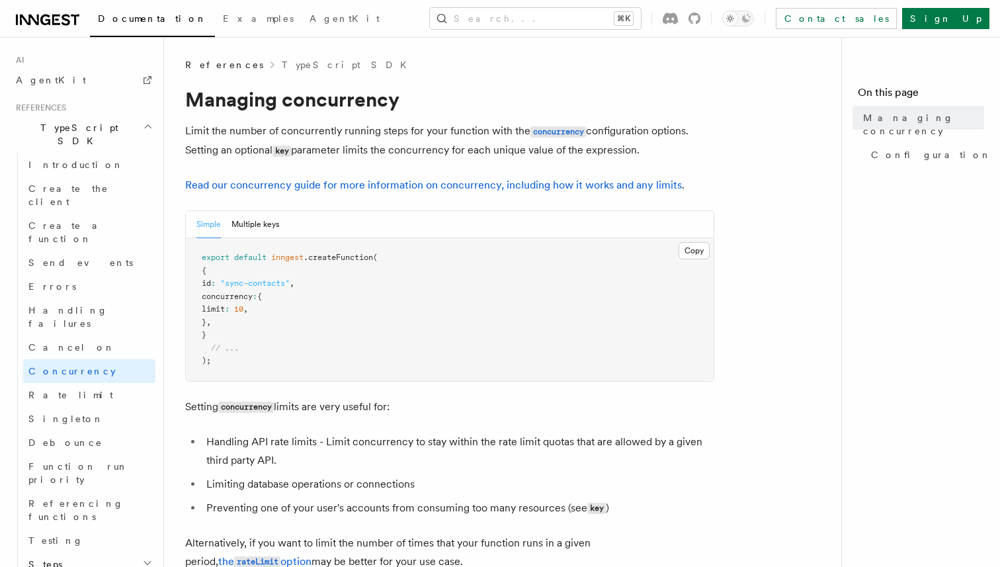
scroll to position [804, 0]
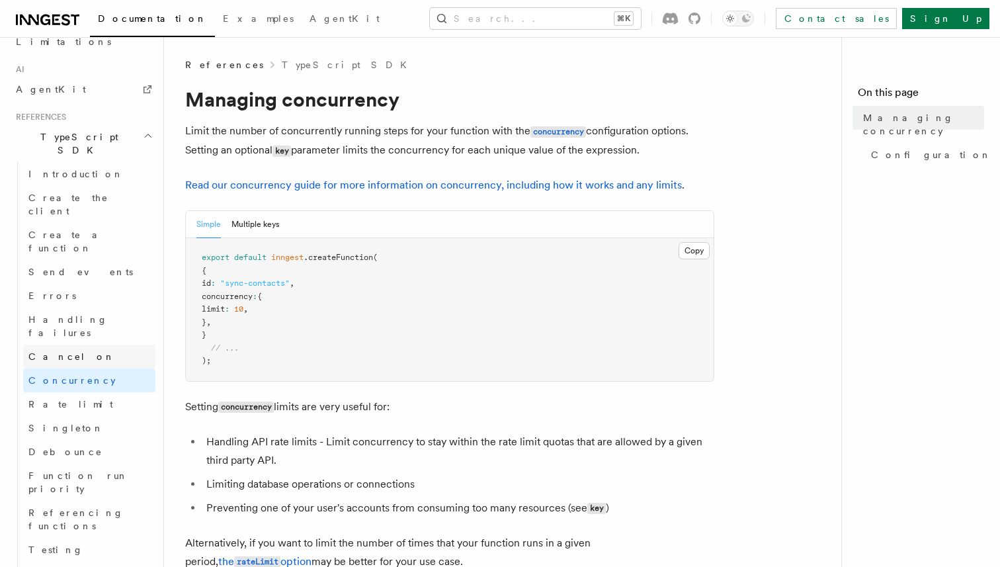
click at [71, 345] on link "Cancel on" at bounding box center [89, 357] width 132 height 24
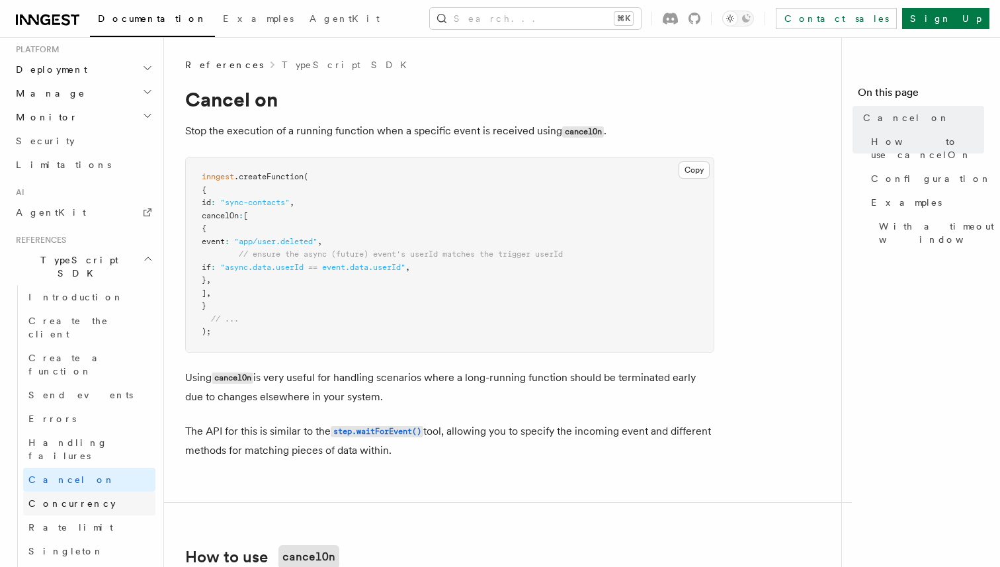
scroll to position [675, 0]
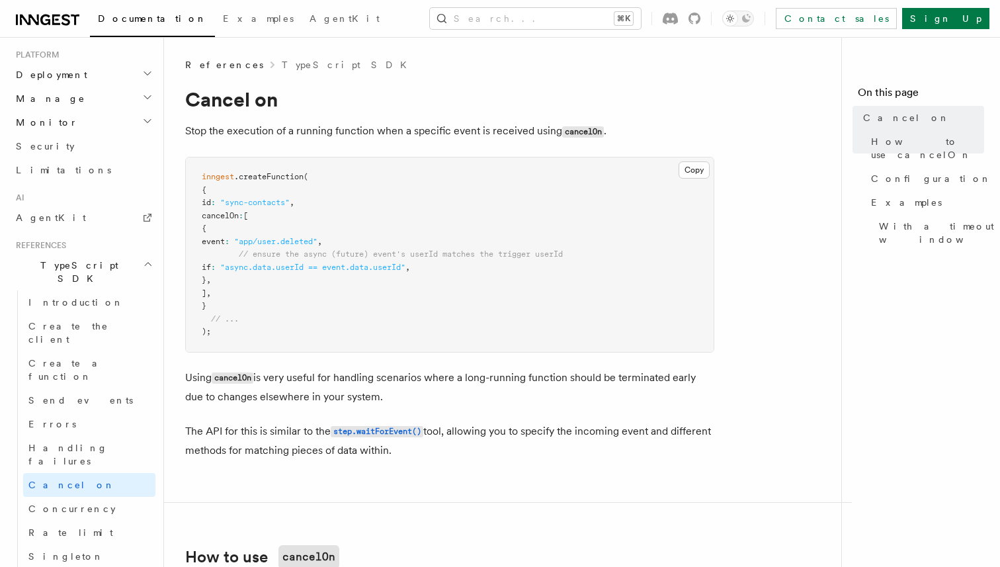
click at [514, 452] on p "The API for this is similar to the step.waitForEvent() tool, allowing you to sp…" at bounding box center [449, 441] width 529 height 38
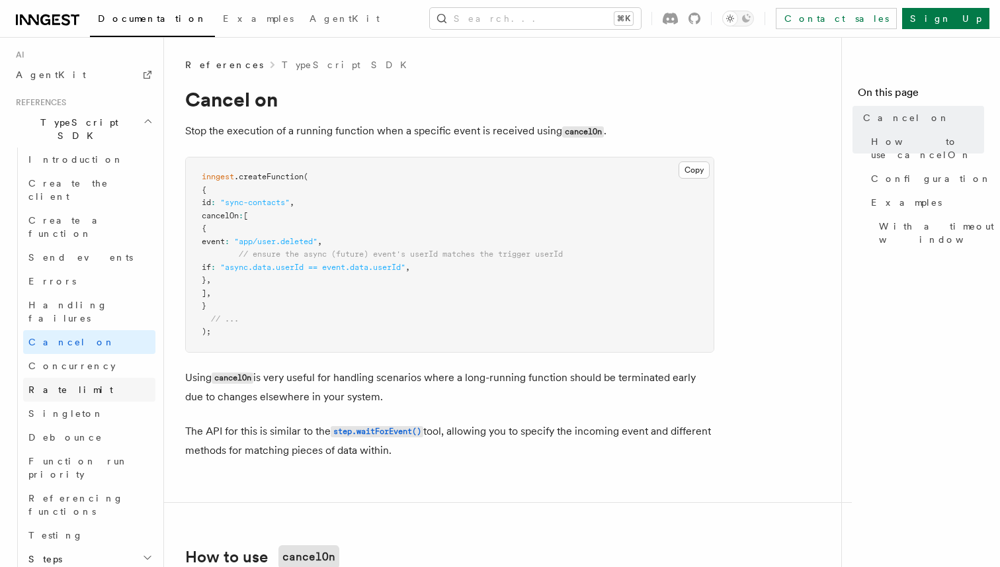
scroll to position [824, 0]
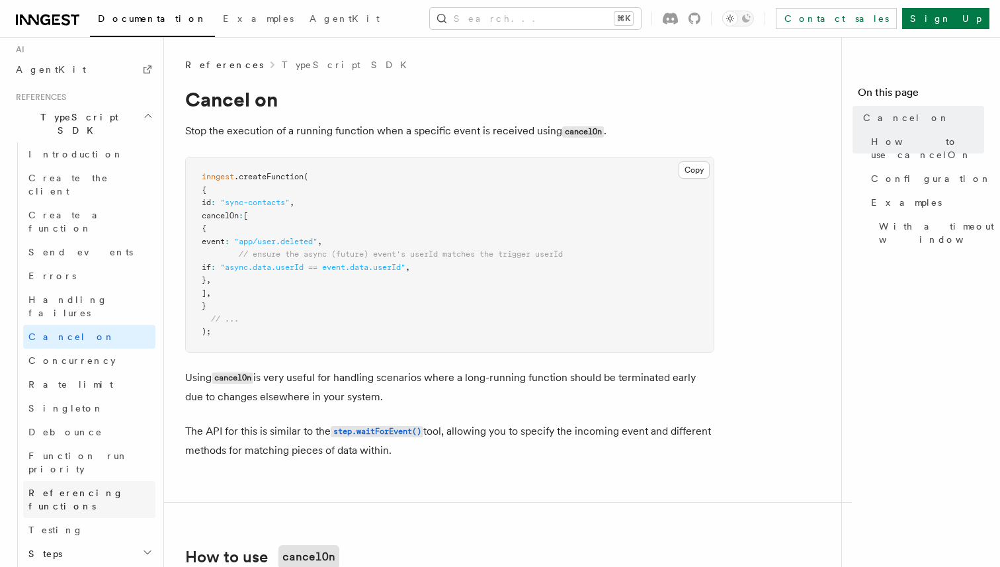
click at [113, 488] on span "Referencing functions" at bounding box center [75, 500] width 95 height 24
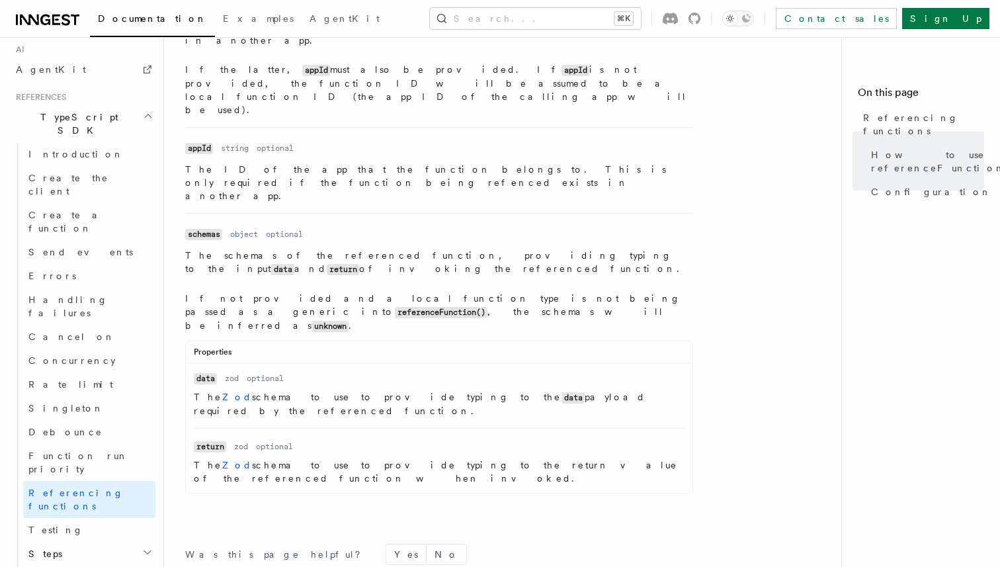
scroll to position [1920, 0]
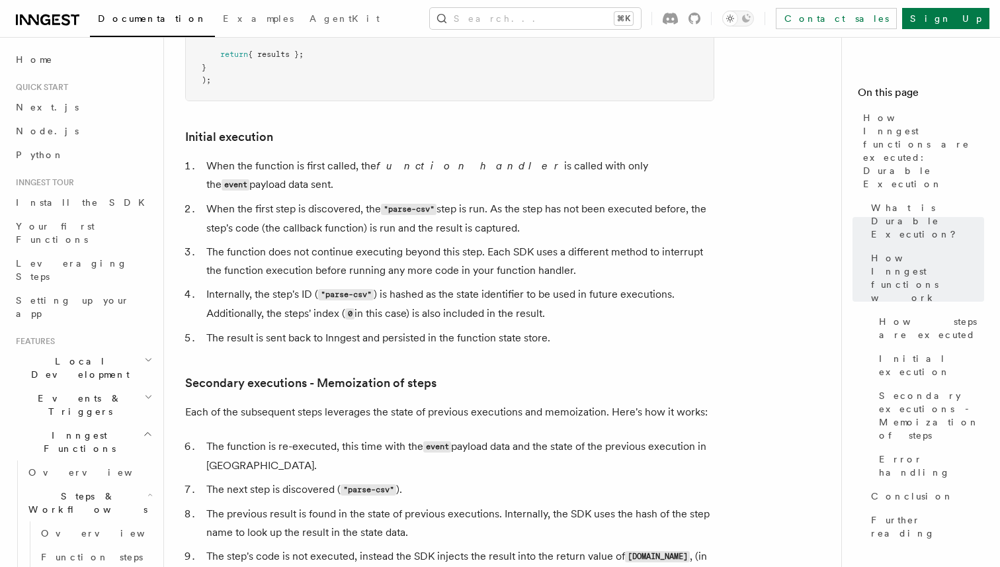
scroll to position [1682, 0]
